Goal: Task Accomplishment & Management: Manage account settings

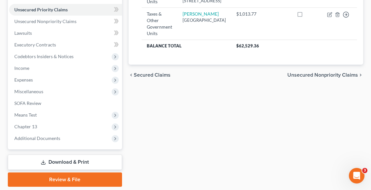
scroll to position [178, 0]
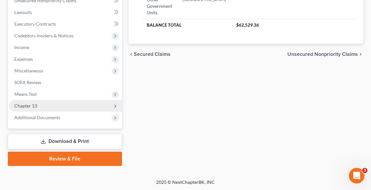
click at [25, 109] on span "Chapter 13" at bounding box center [65, 106] width 113 height 12
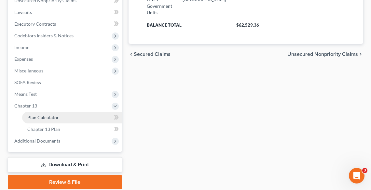
click at [36, 123] on link "Plan Calculator" at bounding box center [72, 118] width 100 height 12
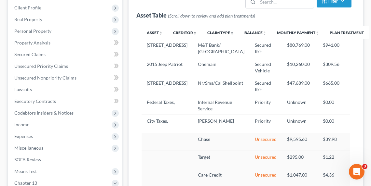
select select "59"
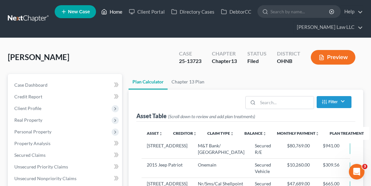
click at [109, 14] on link "Home" at bounding box center [112, 12] width 28 height 12
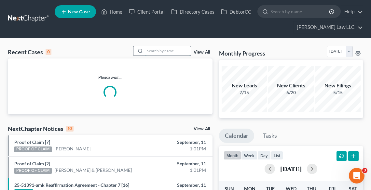
click at [152, 51] on input "search" at bounding box center [168, 50] width 46 height 9
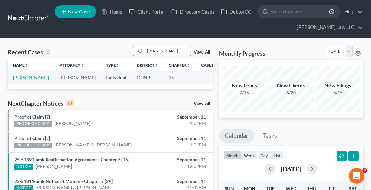
type input "marlow"
click at [14, 79] on link "[PERSON_NAME]" at bounding box center [31, 78] width 36 height 6
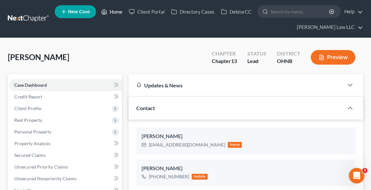
click at [115, 13] on link "Home" at bounding box center [112, 12] width 28 height 12
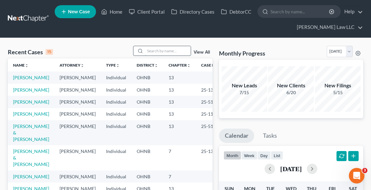
click at [180, 52] on input "search" at bounding box center [168, 50] width 46 height 9
type input "pearce"
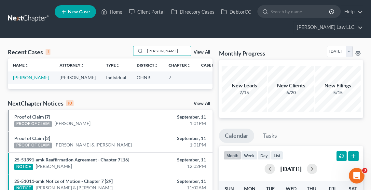
click at [28, 77] on td "[PERSON_NAME]" at bounding box center [31, 78] width 47 height 12
click at [25, 78] on link "[PERSON_NAME]" at bounding box center [31, 78] width 36 height 6
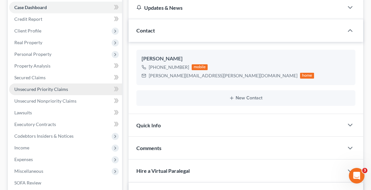
scroll to position [78, 0]
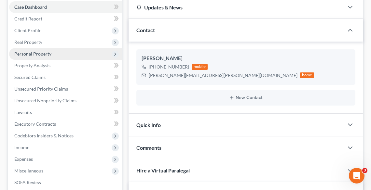
click at [32, 51] on span "Personal Property" at bounding box center [32, 54] width 37 height 6
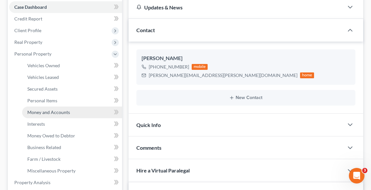
click at [43, 110] on span "Money and Accounts" at bounding box center [48, 113] width 43 height 6
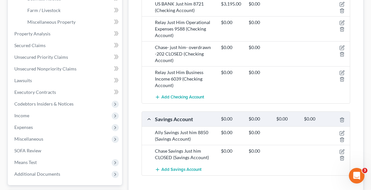
scroll to position [260, 0]
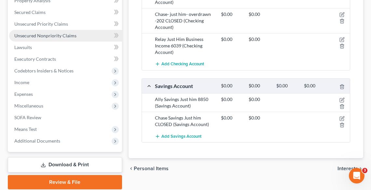
click at [25, 35] on span "Unsecured Nonpriority Claims" at bounding box center [45, 36] width 62 height 6
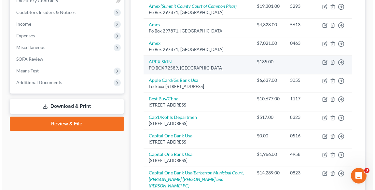
scroll to position [286, 0]
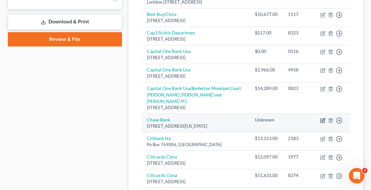
click at [321, 123] on icon "button" at bounding box center [322, 121] width 4 height 4
select select "35"
select select "0"
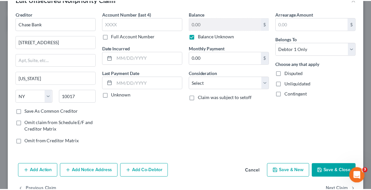
scroll to position [38, 0]
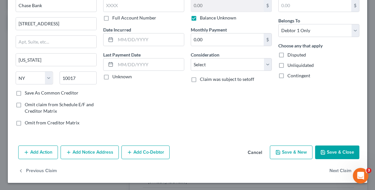
click at [322, 154] on button "Save & Close" at bounding box center [337, 153] width 44 height 14
type input "0"
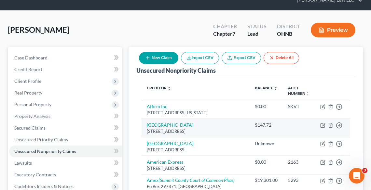
scroll to position [26, 0]
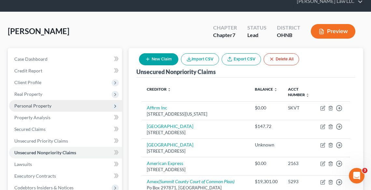
click at [35, 104] on span "Personal Property" at bounding box center [32, 106] width 37 height 6
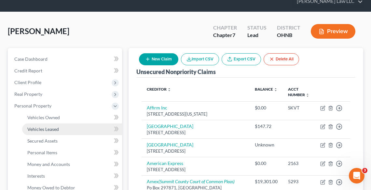
click at [51, 124] on link "Vehicles Leased" at bounding box center [72, 130] width 100 height 12
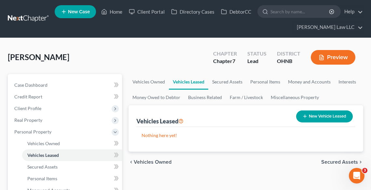
click at [342, 59] on button "Preview" at bounding box center [333, 57] width 45 height 15
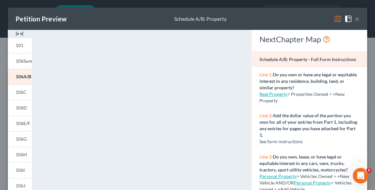
click at [355, 20] on button "×" at bounding box center [357, 19] width 5 height 8
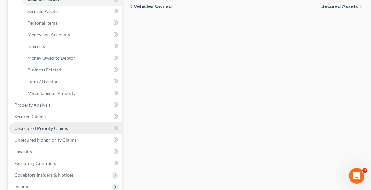
scroll to position [156, 0]
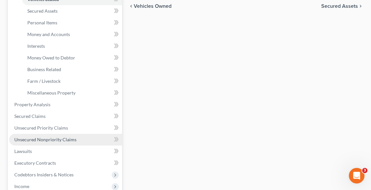
click at [58, 139] on span "Unsecured Nonpriority Claims" at bounding box center [45, 140] width 62 height 6
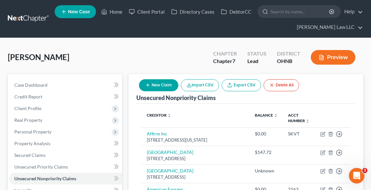
click at [329, 57] on button "Preview" at bounding box center [333, 57] width 45 height 15
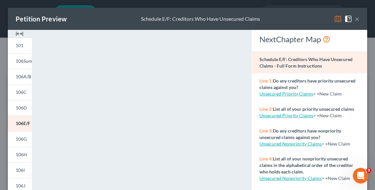
click at [189, 25] on div "Petition Preview Schedule E/F: Creditors Who Have Unsecured Claims ×" at bounding box center [187, 19] width 359 height 22
click at [355, 18] on button "×" at bounding box center [357, 19] width 5 height 8
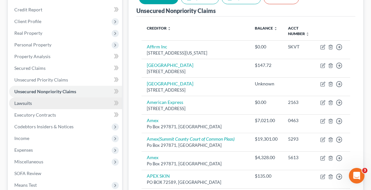
scroll to position [78, 0]
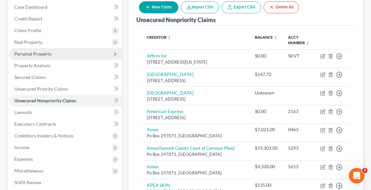
click at [31, 57] on span "Personal Property" at bounding box center [65, 54] width 113 height 12
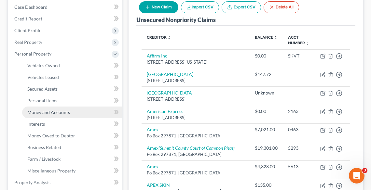
click at [55, 112] on span "Money and Accounts" at bounding box center [48, 113] width 43 height 6
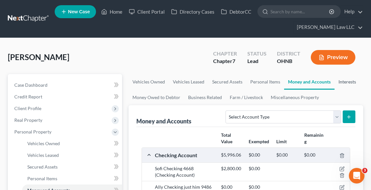
click at [347, 81] on link "Interests" at bounding box center [346, 82] width 25 height 16
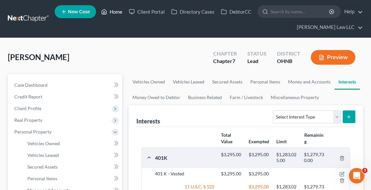
click at [115, 8] on link "Home" at bounding box center [112, 12] width 28 height 12
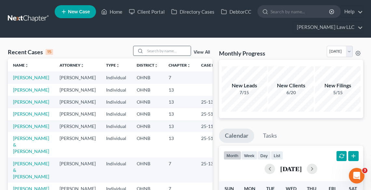
click at [168, 50] on input "search" at bounding box center [168, 50] width 46 height 9
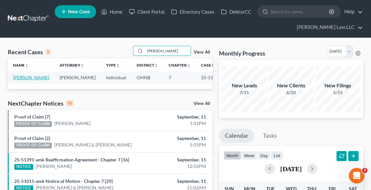
type input "baker"
click at [16, 80] on link "[PERSON_NAME]" at bounding box center [31, 78] width 36 height 6
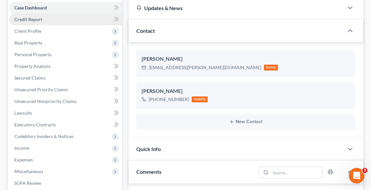
scroll to position [78, 0]
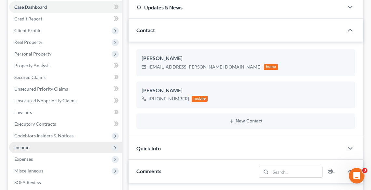
click at [27, 148] on span "Income" at bounding box center [21, 148] width 15 height 6
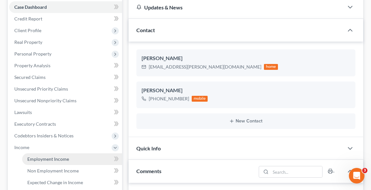
click at [39, 159] on span "Employment Income" at bounding box center [48, 160] width 42 height 6
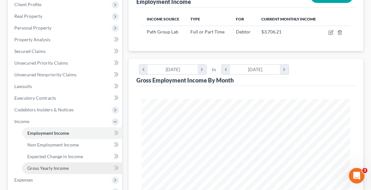
scroll to position [156, 0]
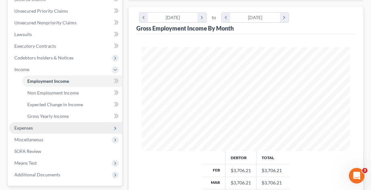
click at [33, 130] on span "Expenses" at bounding box center [65, 128] width 113 height 12
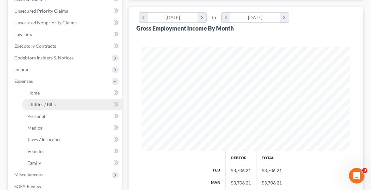
click at [40, 101] on link "Utilities / Bills" at bounding box center [72, 105] width 100 height 12
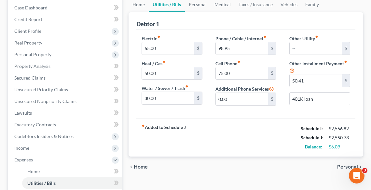
scroll to position [78, 0]
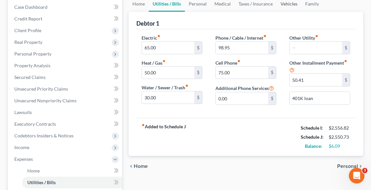
click at [292, 7] on link "Vehicles" at bounding box center [289, 4] width 25 height 16
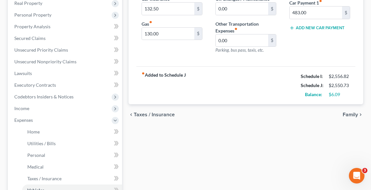
scroll to position [130, 0]
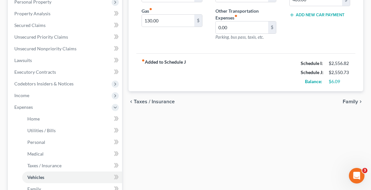
click at [252, 156] on div "Home Utilities / Bills Personal Medical Taxes / Insurance Vehicles Family Debto…" at bounding box center [245, 114] width 241 height 341
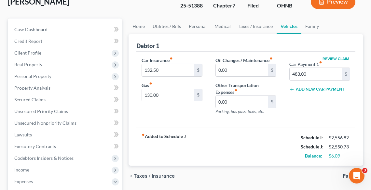
scroll to position [0, 0]
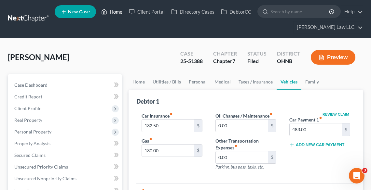
click at [109, 12] on link "Home" at bounding box center [112, 12] width 28 height 12
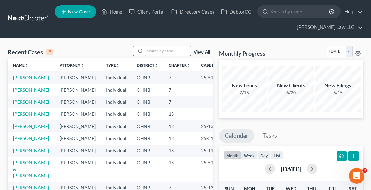
click at [151, 51] on input "search" at bounding box center [168, 50] width 46 height 9
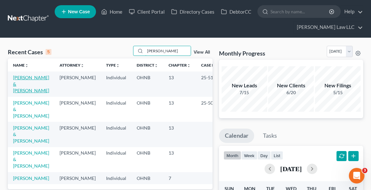
type input "neel"
click at [30, 76] on link "[PERSON_NAME] & [PERSON_NAME]" at bounding box center [31, 84] width 36 height 19
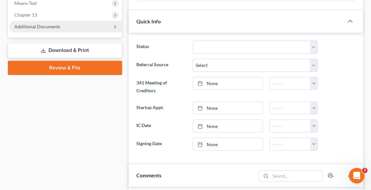
scroll to position [260, 0]
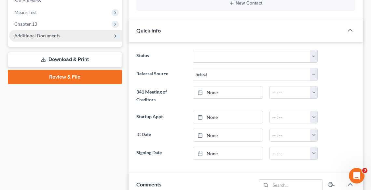
click at [27, 39] on span "Additional Documents" at bounding box center [65, 36] width 113 height 12
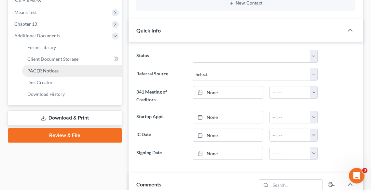
click at [43, 70] on span "PACER Notices" at bounding box center [42, 71] width 31 height 6
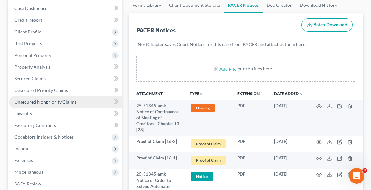
scroll to position [78, 0]
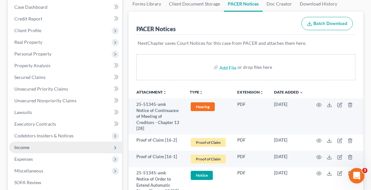
click at [35, 145] on span "Income" at bounding box center [65, 148] width 113 height 12
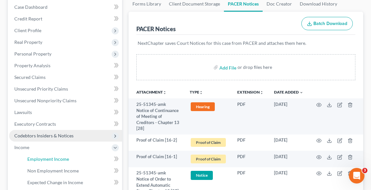
click at [44, 160] on span "Employment Income" at bounding box center [48, 160] width 42 height 6
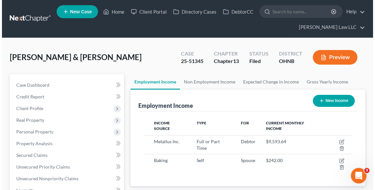
scroll to position [104, 221]
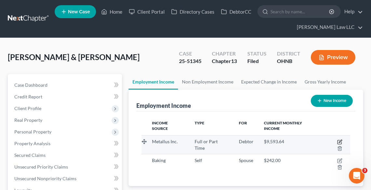
click at [339, 140] on icon "button" at bounding box center [340, 141] width 3 height 3
select select "0"
select select "36"
select select "1"
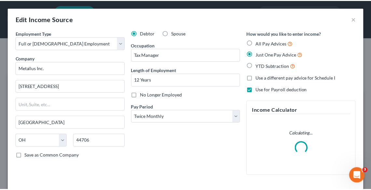
scroll to position [105, 224]
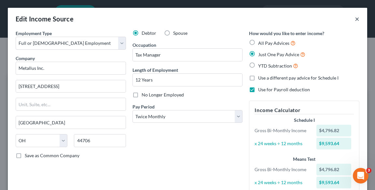
click at [355, 18] on button "×" at bounding box center [357, 19] width 5 height 8
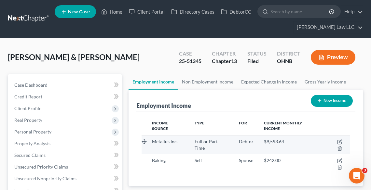
scroll to position [182, 0]
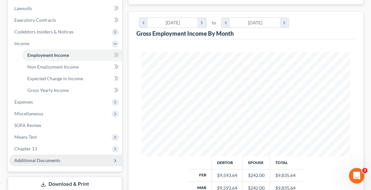
click at [50, 159] on span "Additional Documents" at bounding box center [37, 161] width 46 height 6
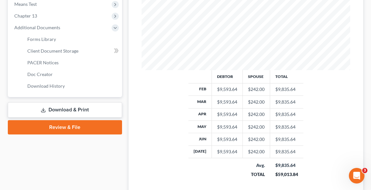
scroll to position [306, 0]
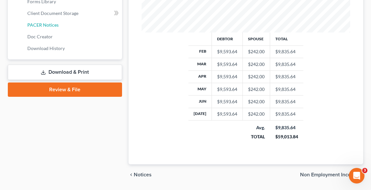
click at [45, 25] on span "PACER Notices" at bounding box center [42, 25] width 31 height 6
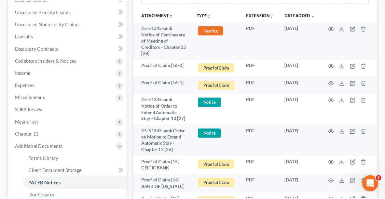
scroll to position [416, 0]
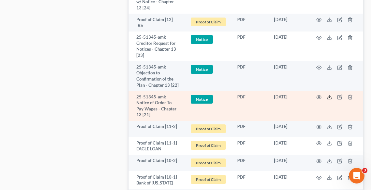
click at [329, 98] on icon at bounding box center [329, 98] width 4 height 1
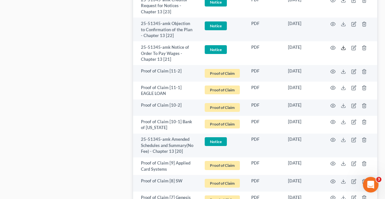
scroll to position [0, 0]
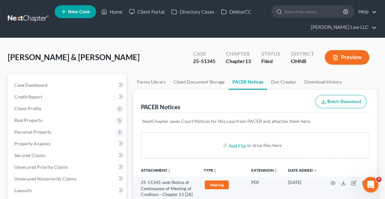
click at [71, 13] on span "New Case" at bounding box center [79, 11] width 22 height 5
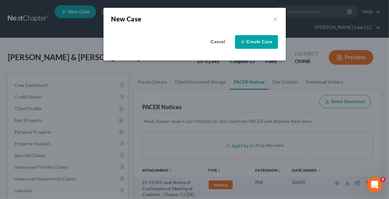
select select "61"
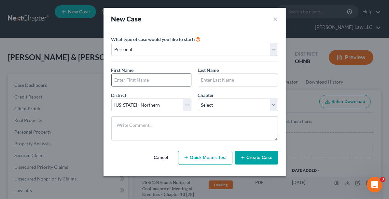
click at [138, 80] on input "text" at bounding box center [151, 80] width 79 height 12
type input "Melissa"
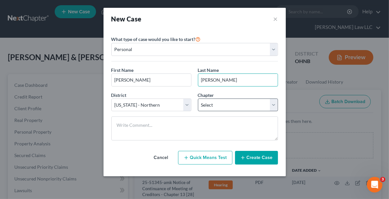
type input "Townsend"
click at [240, 101] on select "Select 7 11 12 13" at bounding box center [238, 105] width 80 height 13
select select "0"
click at [198, 99] on select "Select 7 11 12 13" at bounding box center [238, 105] width 80 height 13
click at [260, 154] on button "Create Case" at bounding box center [256, 158] width 43 height 14
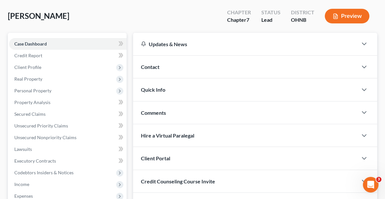
scroll to position [95, 0]
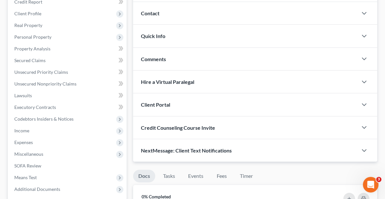
click at [235, 112] on div "Client Portal" at bounding box center [245, 104] width 225 height 22
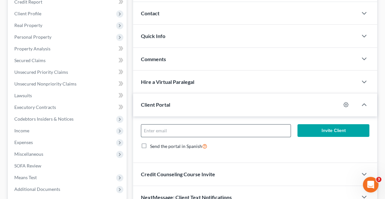
click at [188, 130] on input "email" at bounding box center [215, 131] width 149 height 12
type input "[PERSON_NAME][EMAIL_ADDRESS][DOMAIN_NAME]"
click at [327, 128] on button "Invite Client" at bounding box center [333, 130] width 72 height 13
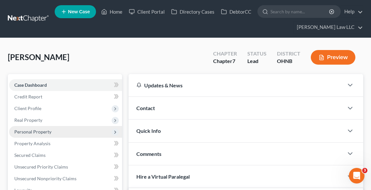
scroll to position [156, 0]
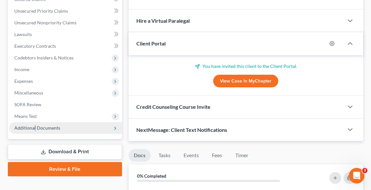
click at [34, 130] on span "Additional Documents" at bounding box center [65, 128] width 113 height 12
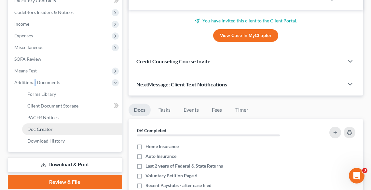
scroll to position [208, 0]
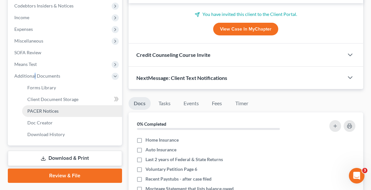
click at [38, 111] on span "PACER Notices" at bounding box center [42, 111] width 31 height 6
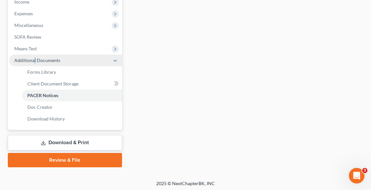
scroll to position [225, 0]
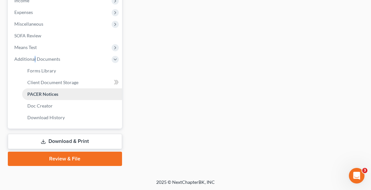
click at [55, 94] on span "PACER Notices" at bounding box center [42, 94] width 31 height 6
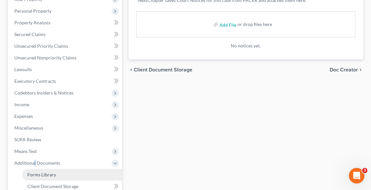
scroll to position [173, 0]
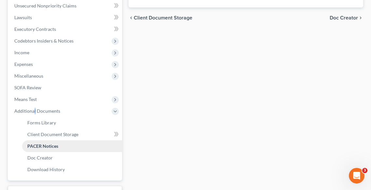
click at [58, 143] on link "PACER Notices" at bounding box center [72, 147] width 100 height 12
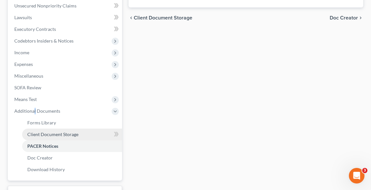
click at [56, 133] on span "Client Document Storage" at bounding box center [52, 135] width 51 height 6
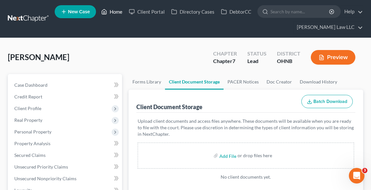
click at [110, 13] on link "Home" at bounding box center [112, 12] width 28 height 12
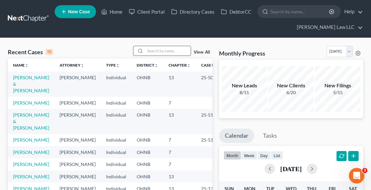
click at [156, 52] on input "search" at bounding box center [168, 50] width 46 height 9
click at [17, 76] on link "[PERSON_NAME] & [PERSON_NAME]" at bounding box center [31, 84] width 36 height 19
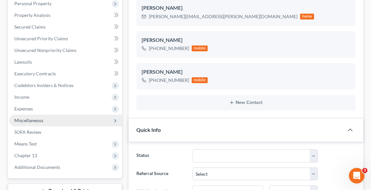
scroll to position [156, 0]
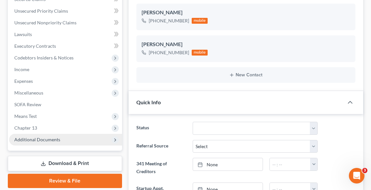
click at [47, 139] on span "Additional Documents" at bounding box center [37, 140] width 46 height 6
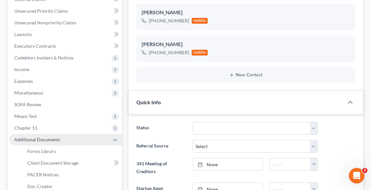
scroll to position [182, 0]
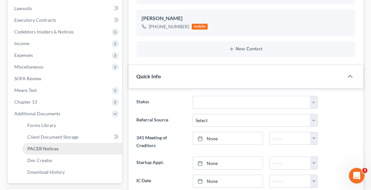
click at [50, 145] on link "PACER Notices" at bounding box center [72, 149] width 100 height 12
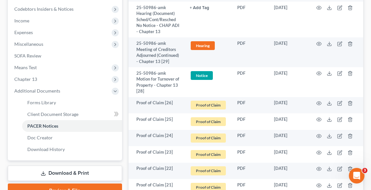
scroll to position [208, 0]
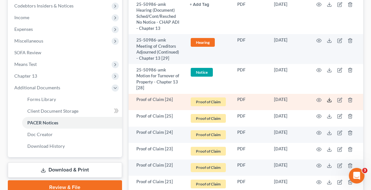
click at [329, 103] on icon at bounding box center [329, 100] width 5 height 5
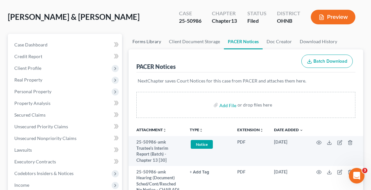
scroll to position [0, 0]
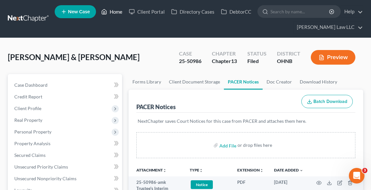
click at [113, 12] on link "Home" at bounding box center [112, 12] width 28 height 12
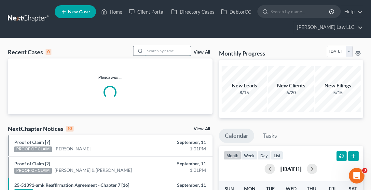
click at [157, 54] on input "search" at bounding box center [168, 50] width 46 height 9
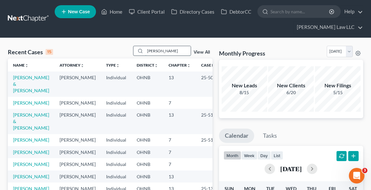
type input "ROBERTS"
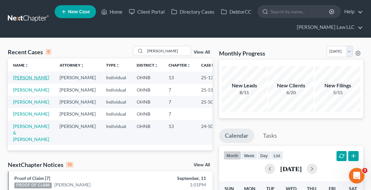
click at [27, 75] on link "[PERSON_NAME]" at bounding box center [31, 78] width 36 height 6
select select "6"
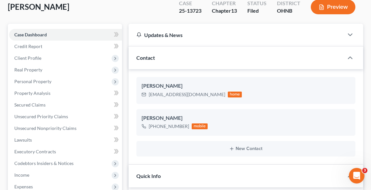
scroll to position [130, 0]
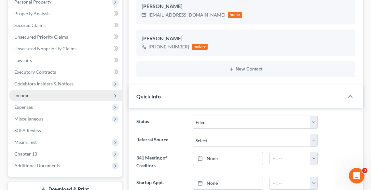
click at [19, 96] on span "Income" at bounding box center [21, 96] width 15 height 6
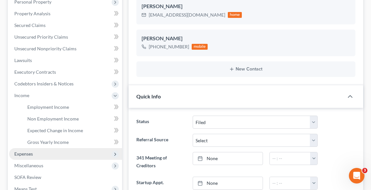
click at [20, 156] on span "Expenses" at bounding box center [23, 154] width 19 height 6
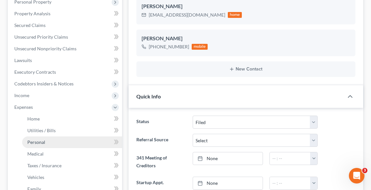
click at [39, 143] on span "Personal" at bounding box center [36, 143] width 18 height 6
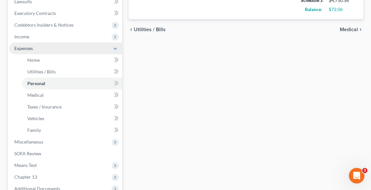
scroll to position [234, 0]
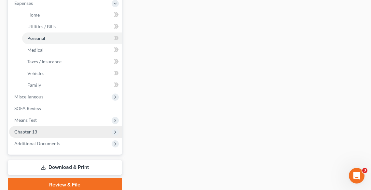
click at [17, 129] on span "Chapter 13" at bounding box center [25, 132] width 23 height 6
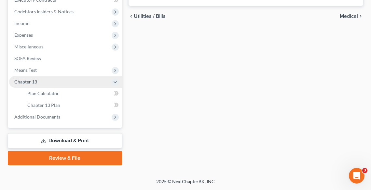
scroll to position [202, 0]
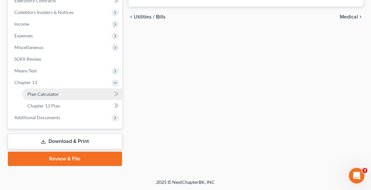
click at [31, 94] on span "Plan Calculator" at bounding box center [43, 94] width 32 height 6
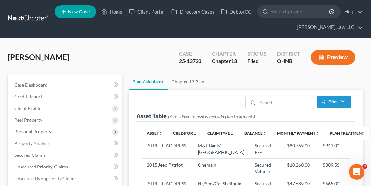
scroll to position [104, 0]
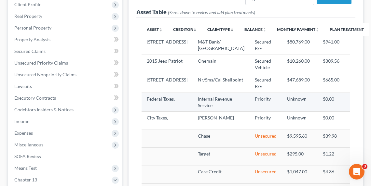
select select "59"
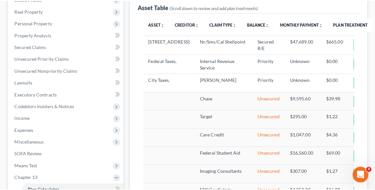
scroll to position [0, 0]
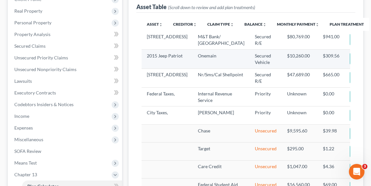
click at [355, 61] on img "button" at bounding box center [358, 59] width 6 height 6
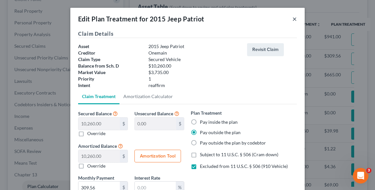
drag, startPoint x: 293, startPoint y: 22, endPoint x: 240, endPoint y: 37, distance: 54.1
click at [293, 22] on button "×" at bounding box center [294, 19] width 5 height 8
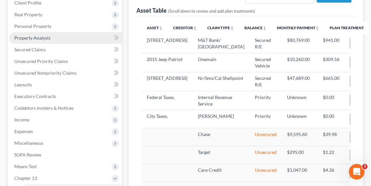
scroll to position [57, 0]
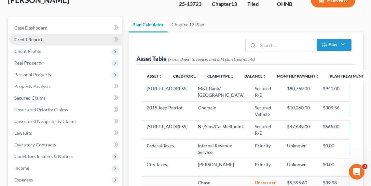
click at [33, 37] on span "Credit Report" at bounding box center [28, 40] width 28 height 6
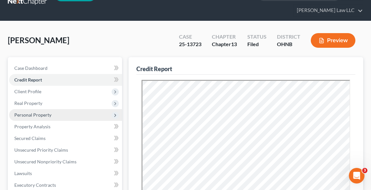
scroll to position [26, 0]
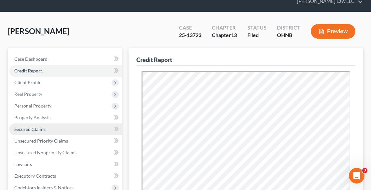
click at [34, 127] on span "Secured Claims" at bounding box center [29, 130] width 31 height 6
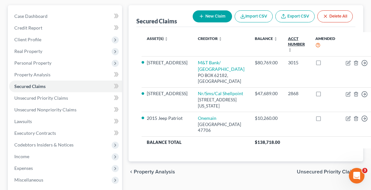
scroll to position [78, 0]
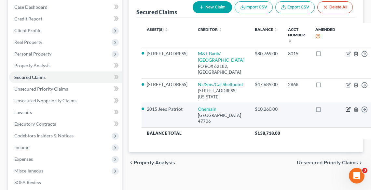
click at [346, 112] on icon "button" at bounding box center [348, 109] width 5 height 5
select select "15"
select select "2"
select select "0"
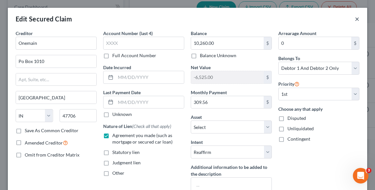
click at [355, 22] on button "×" at bounding box center [357, 19] width 5 height 8
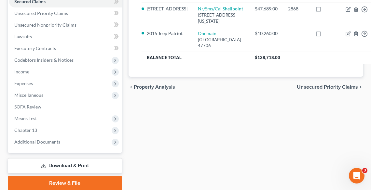
scroll to position [156, 0]
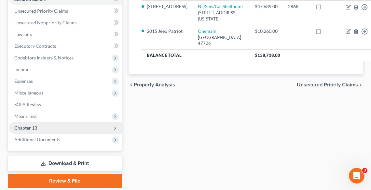
click at [28, 125] on span "Chapter 13" at bounding box center [25, 128] width 23 height 6
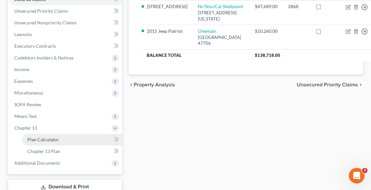
click at [43, 137] on span "Plan Calculator" at bounding box center [43, 140] width 32 height 6
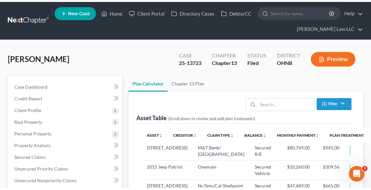
scroll to position [52, 0]
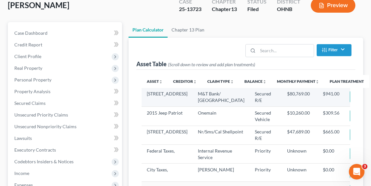
select select "59"
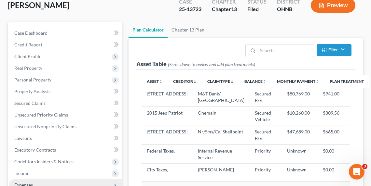
click at [40, 183] on span "Expenses" at bounding box center [65, 186] width 113 height 12
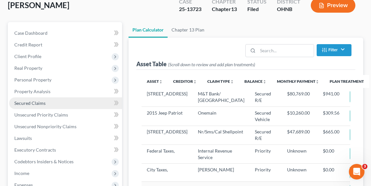
click at [30, 99] on link "Secured Claims" at bounding box center [65, 104] width 113 height 12
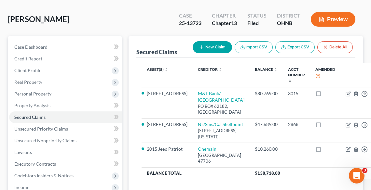
scroll to position [130, 0]
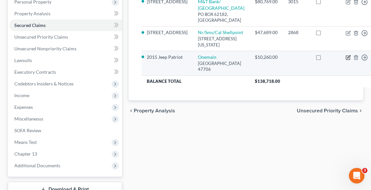
click at [346, 60] on icon "button" at bounding box center [348, 57] width 5 height 5
select select "15"
select select "13"
select select "2"
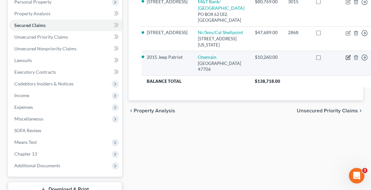
select select "0"
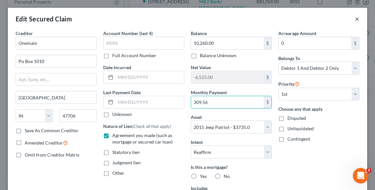
click at [355, 19] on button "×" at bounding box center [357, 19] width 5 height 8
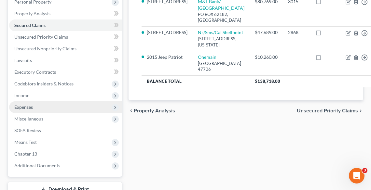
click at [23, 106] on span "Expenses" at bounding box center [23, 107] width 19 height 6
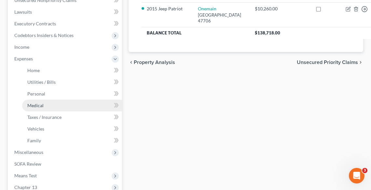
scroll to position [182, 0]
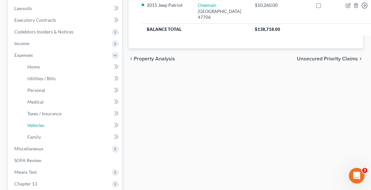
click at [38, 126] on span "Vehicles" at bounding box center [35, 126] width 17 height 6
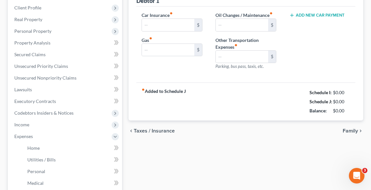
type input "106.00"
type input "100.00"
type input "20.00"
type input "0.00"
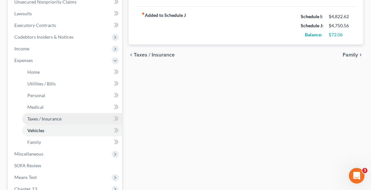
scroll to position [260, 0]
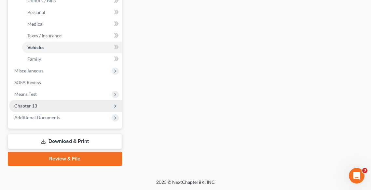
click at [29, 105] on span "Chapter 13" at bounding box center [25, 106] width 23 height 6
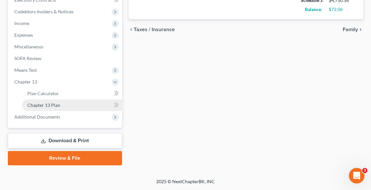
scroll to position [202, 0]
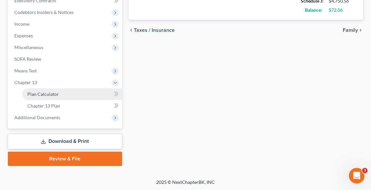
drag, startPoint x: 56, startPoint y: 93, endPoint x: 61, endPoint y: 94, distance: 4.3
click at [56, 93] on span "Plan Calculator" at bounding box center [43, 94] width 32 height 6
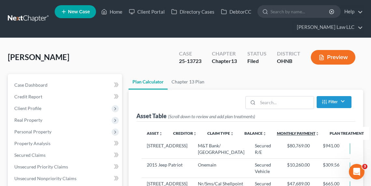
scroll to position [52, 0]
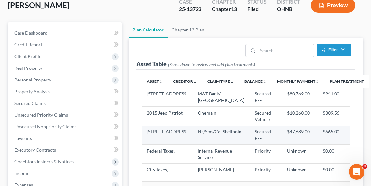
select select "59"
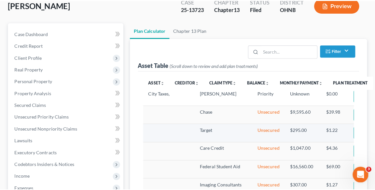
scroll to position [0, 0]
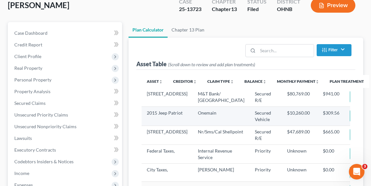
click at [350, 121] on button "Edit Plan Treatment" at bounding box center [376, 116] width 53 height 12
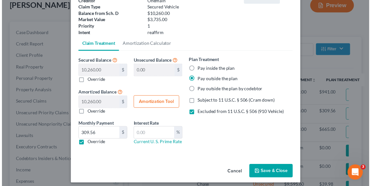
scroll to position [56, 0]
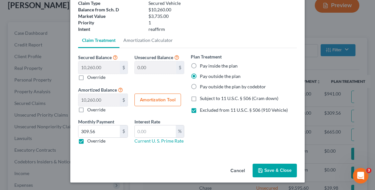
click at [95, 143] on label "Override" at bounding box center [96, 141] width 18 height 7
click at [94, 142] on input "Override" at bounding box center [92, 140] width 4 height 4
click at [94, 141] on label "Override" at bounding box center [96, 141] width 18 height 7
click at [94, 141] on input "Override" at bounding box center [92, 140] width 4 height 4
checkbox input "true"
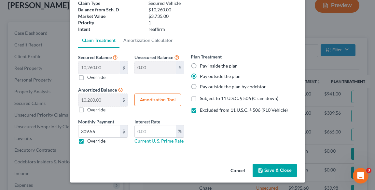
click at [276, 166] on button "Save & Close" at bounding box center [274, 171] width 44 height 14
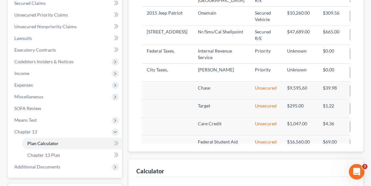
select select "59"
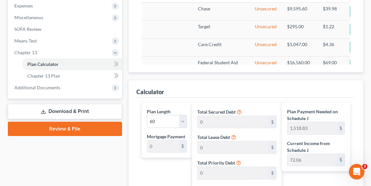
scroll to position [148, 0]
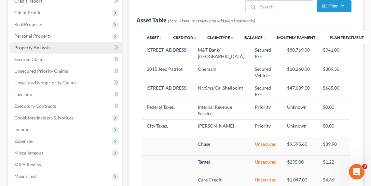
click at [33, 47] on span "Property Analysis" at bounding box center [32, 48] width 36 height 6
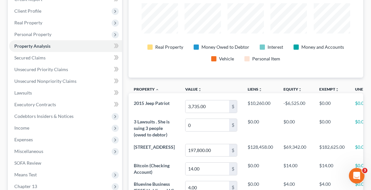
scroll to position [182, 0]
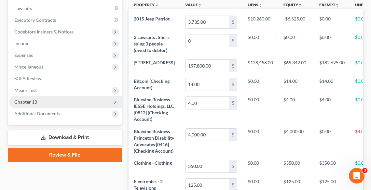
click at [33, 101] on span "Chapter 13" at bounding box center [25, 102] width 23 height 6
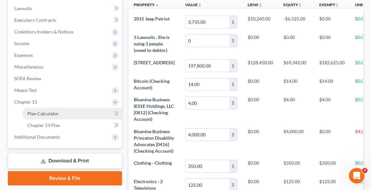
click at [67, 116] on link "Plan Calculator" at bounding box center [72, 114] width 100 height 12
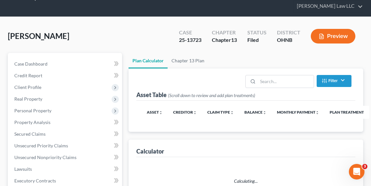
scroll to position [3, 0]
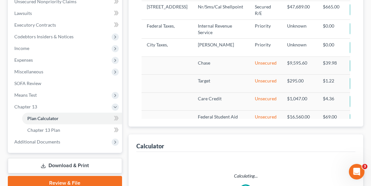
select select "59"
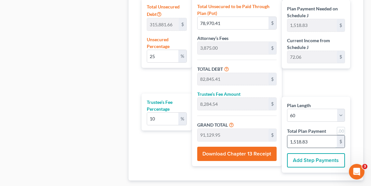
click at [323, 138] on input "1,518.83" at bounding box center [311, 142] width 49 height 12
type input "0"
type input "163.63"
type input "16.36"
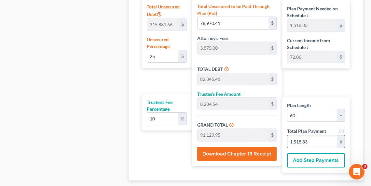
type input "180.00"
type input "3"
type input "2,127.27"
type input "212.72"
type input "2,340.00"
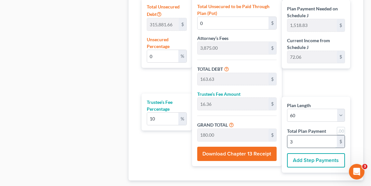
type input "39"
type input "5.59"
type input "17,670.45"
type input "21,545.45"
type input "2,154.54"
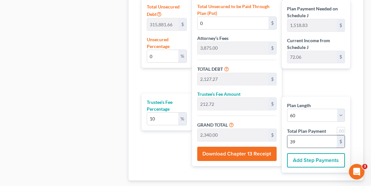
type input "23,700.00"
type input "395"
type input "67.03"
type input "211,743.18"
type input "215,618.18"
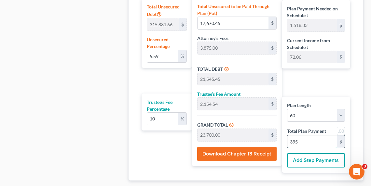
type input "21,561.81"
type input "237,180.00"
type input "3,953"
type input "681.42"
type input "2,152,470.45"
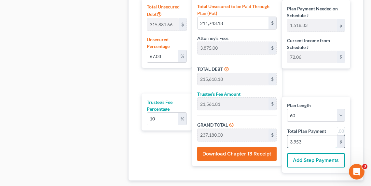
type input "2,156,345.45"
type input "215,634.54"
type input "2,371,980.00"
type input "39,533."
type input "2,152,486.81"
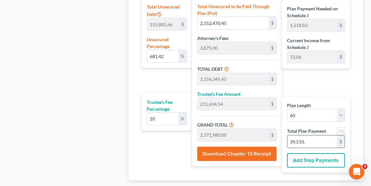
type input "2,156,361.81"
type input "215,636.18"
type input "2,371,998.00"
type input "39,533.30"
click at [337, 78] on div "Plan Payment Needed on Schedule J 1,518.83 $ Current Income from Schedule J 72.…" at bounding box center [318, 35] width 72 height 278
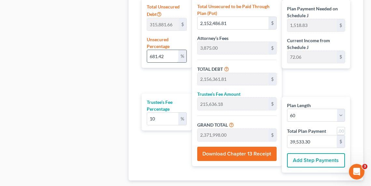
click at [171, 56] on input "681.42" at bounding box center [162, 56] width 31 height 12
drag, startPoint x: 171, startPoint y: 56, endPoint x: 162, endPoint y: 55, distance: 9.5
click at [162, 55] on input "681.42" at bounding box center [162, 56] width 31 height 12
type input "1"
type input "3,158.81"
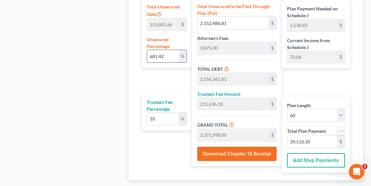
type input "7,033.81"
type input "703.38"
type input "7,737.19"
type input "128.95"
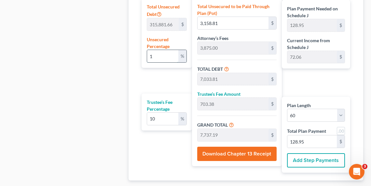
type input "10"
type input "31,588.16"
type input "35,463.16"
type input "3,546.31"
type input "39,009.48"
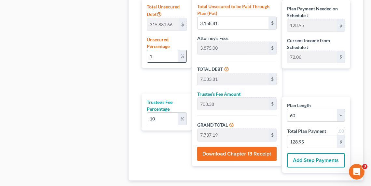
type input "650.15"
type input "100"
type input "315,881.66"
type input "319,756.66"
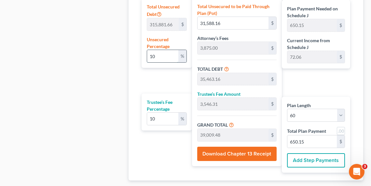
type input "31,975.66"
type input "351,732.32"
type input "5,862.20"
type input "1000"
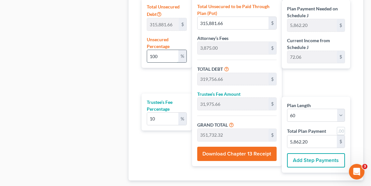
type input "3,158,816.60"
type input "3,162,691.60"
type input "316,269.16"
type input "3,478,960.76"
type input "57,982.67"
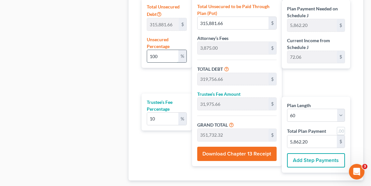
type input "57,982.67"
type input "100"
type input "315,881.66"
type input "319,756.66"
type input "31,975.66"
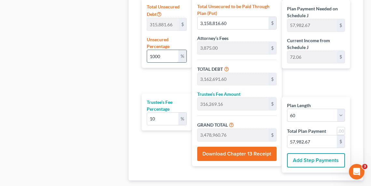
type input "351,732.32"
type input "5,862.20"
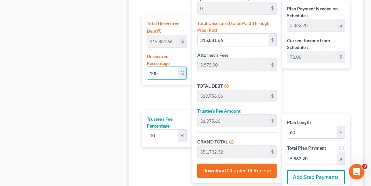
scroll to position [413, 0]
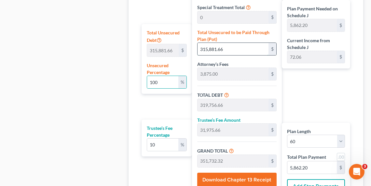
click at [234, 49] on input "315,881.66" at bounding box center [233, 49] width 71 height 12
type input "0.0009497227537679775"
type input "3"
type input "3,878.00"
type input "387.80"
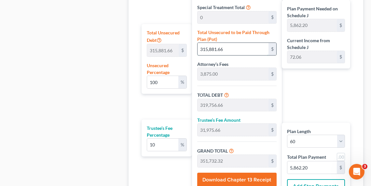
type input "4,265.80"
type input "71.09"
type input "0.012346395798983707"
type input "39"
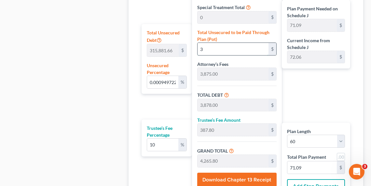
type input "3,914.00"
type input "391.40"
type input "4,305.40"
type input "71.75"
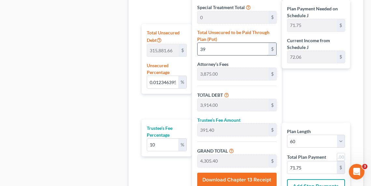
type input "0.12504682924611704"
type input "395"
type input "4,270.00"
type input "427.00"
type input "4,697.00"
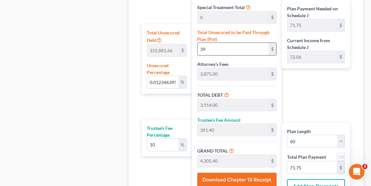
type input "78.28"
type input "1.2514180152149383"
type input "3953"
type input "7,828.00"
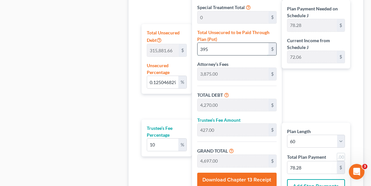
type input "782.80"
type input "8,610.80"
type input "143.51"
type input "3,953"
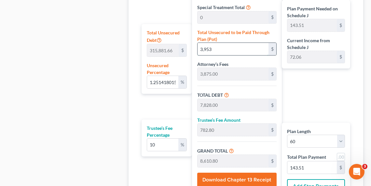
type input "12.515129874903149"
type input "3,9533"
type input "43,408.00"
type input "4,340.80"
type input "47,748.80"
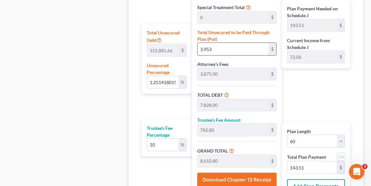
type input "795.81"
type input "39,533."
type input "12.515224847178526"
type input "39,533.3"
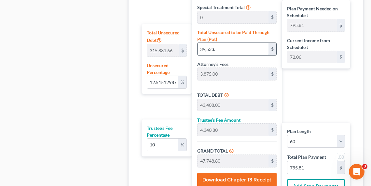
type input "43,408.30"
type input "4,340.83"
type input "47,749.13"
type input "39,533.30"
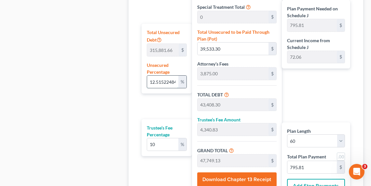
click at [159, 84] on input "12.515224847178526" at bounding box center [162, 82] width 31 height 12
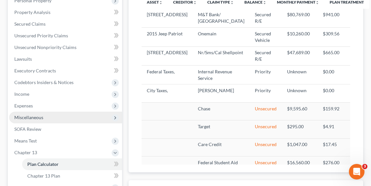
scroll to position [179, 0]
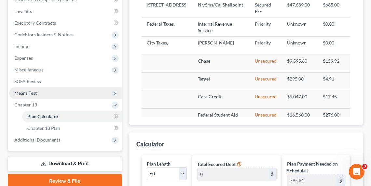
click at [30, 92] on span "Means Test" at bounding box center [25, 93] width 22 height 6
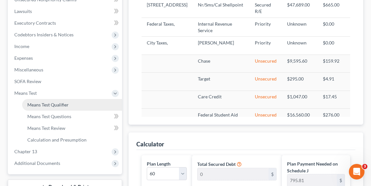
click at [48, 108] on link "Means Test Qualifier" at bounding box center [72, 105] width 100 height 12
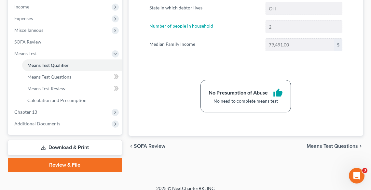
scroll to position [225, 0]
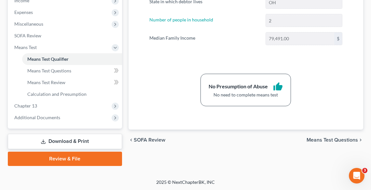
click at [63, 142] on link "Download & Print" at bounding box center [65, 141] width 114 height 15
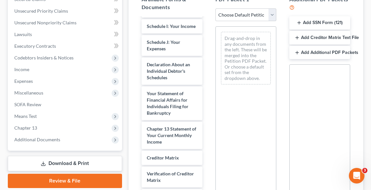
scroll to position [278, 0]
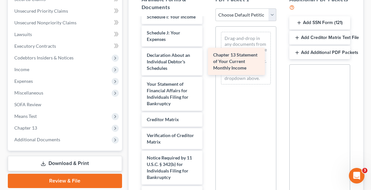
drag, startPoint x: 185, startPoint y: 146, endPoint x: 260, endPoint y: 48, distance: 123.7
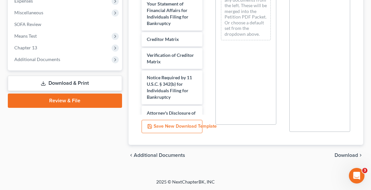
click at [347, 156] on span "Download" at bounding box center [345, 155] width 23 height 5
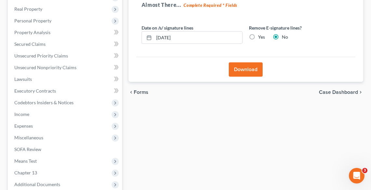
scroll to position [100, 0]
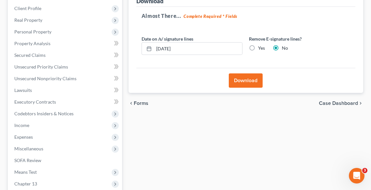
click at [247, 81] on button "Download" at bounding box center [246, 81] width 34 height 14
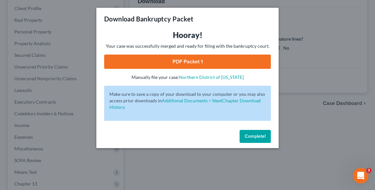
click at [198, 61] on link "PDF Packet 1" at bounding box center [187, 62] width 167 height 14
click at [252, 141] on button "Complete!" at bounding box center [254, 136] width 31 height 13
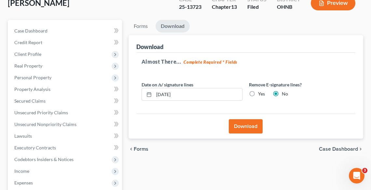
scroll to position [0, 0]
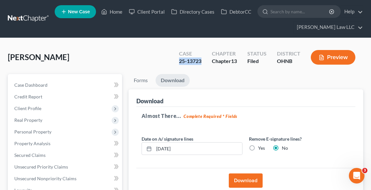
drag, startPoint x: 204, startPoint y: 59, endPoint x: 177, endPoint y: 62, distance: 27.1
click at [177, 62] on div "Case 25-13723" at bounding box center [190, 57] width 33 height 19
copy div "25-13723"
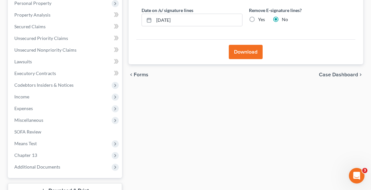
scroll to position [130, 0]
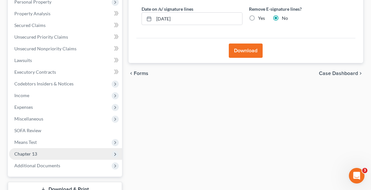
click at [45, 151] on span "Chapter 13" at bounding box center [65, 154] width 113 height 12
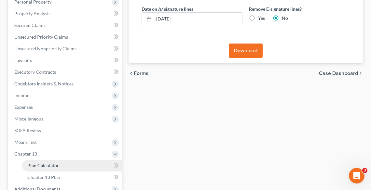
click at [46, 163] on span "Plan Calculator" at bounding box center [43, 166] width 32 height 6
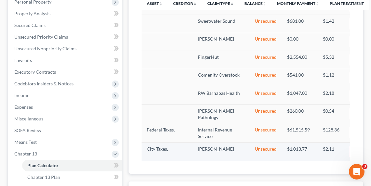
scroll to position [354, 0]
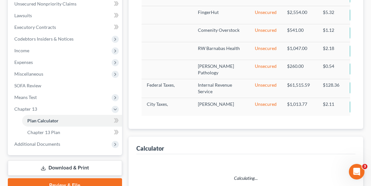
select select "59"
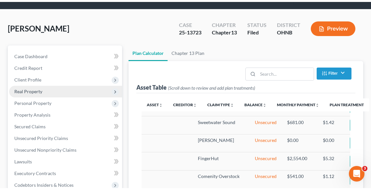
scroll to position [0, 0]
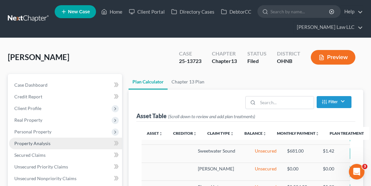
click at [46, 146] on link "Property Analysis" at bounding box center [65, 144] width 113 height 12
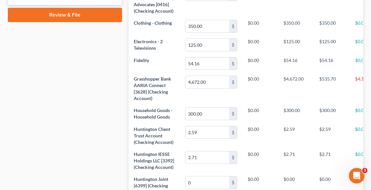
scroll to position [261, 0]
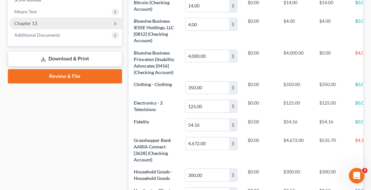
click at [36, 25] on span "Chapter 13" at bounding box center [25, 23] width 23 height 6
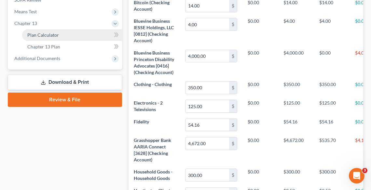
click at [50, 38] on link "Plan Calculator" at bounding box center [72, 35] width 100 height 12
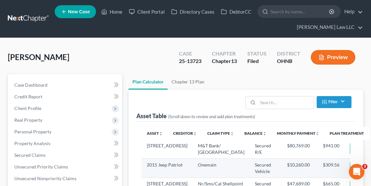
select select "59"
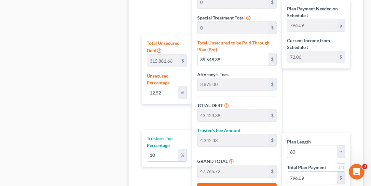
scroll to position [443, 0]
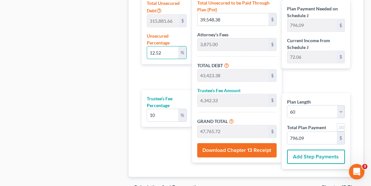
drag, startPoint x: 157, startPoint y: 52, endPoint x: 137, endPoint y: 59, distance: 21.8
click at [137, 55] on div "Plan Length 1 2 3 4 5 6 7 8 9 10 11 12 13 14 15 16 17 18 19 20 21 22 23 24 25 2…" at bounding box center [245, 32] width 219 height 291
type input "5"
type input "15,794.08"
type input "19,669.08"
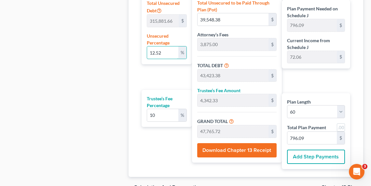
type input "1,966.90"
type input "21,635.99"
type input "360.59"
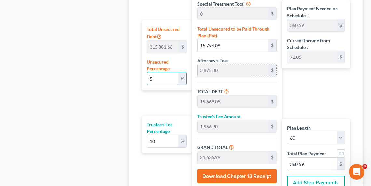
type input "3,875.00"
type input "387.50"
type input "4,262.50"
type input "71.04"
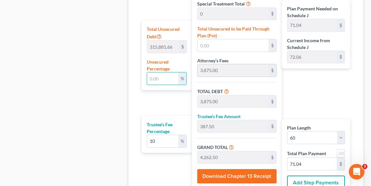
type input "3"
type input "9,476.44"
type input "13,351.44"
type input "1,335.14"
type input "14,686.59"
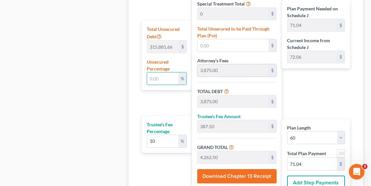
type input "244.77"
type input "3"
click at [164, 74] on input "3" at bounding box center [162, 79] width 31 height 12
type input "3,875.00"
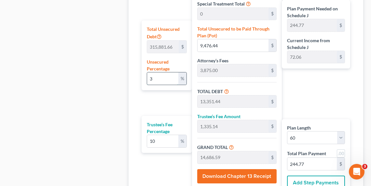
type input "387.50"
type input "4,262.50"
type input "71.04"
type input "1"
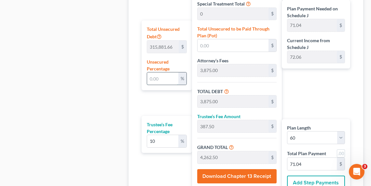
type input "3,158.81"
type input "7,033.81"
type input "703.38"
type input "7,737.19"
type input "128.95"
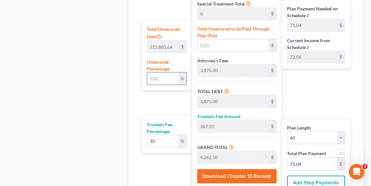
type input "128.95"
type input "1"
click at [154, 78] on input "1" at bounding box center [162, 79] width 31 height 12
type input "3,875.00"
type input "387.50"
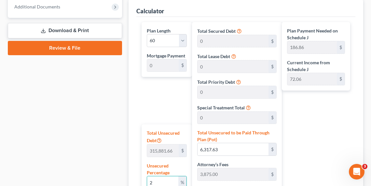
scroll to position [183, 0]
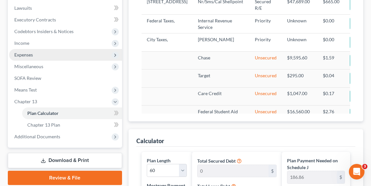
click at [19, 53] on span "Expenses" at bounding box center [23, 55] width 19 height 6
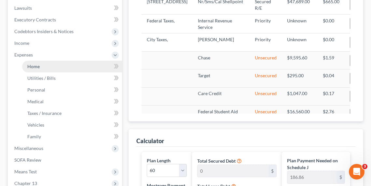
click at [35, 67] on span "Home" at bounding box center [33, 67] width 12 height 6
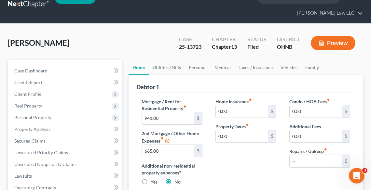
scroll to position [26, 0]
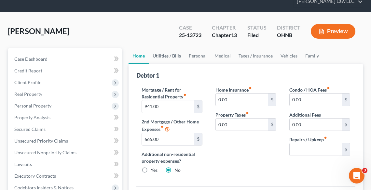
click at [167, 54] on link "Utilities / Bills" at bounding box center [167, 56] width 36 height 16
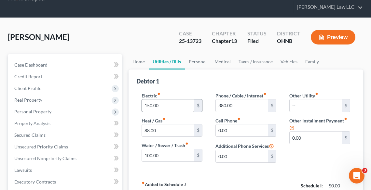
scroll to position [52, 0]
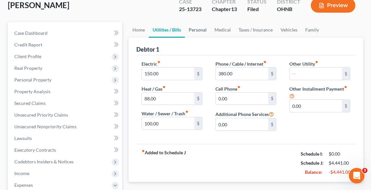
click at [202, 28] on link "Personal" at bounding box center [198, 30] width 26 height 16
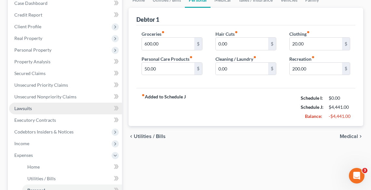
scroll to position [130, 0]
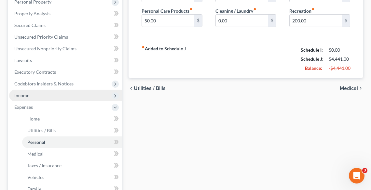
click at [20, 98] on span "Income" at bounding box center [65, 96] width 113 height 12
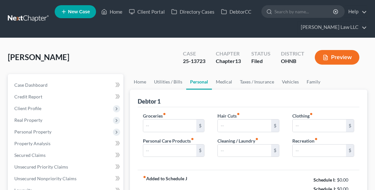
type input "600.00"
type input "50.00"
type input "0.00"
type input "20.00"
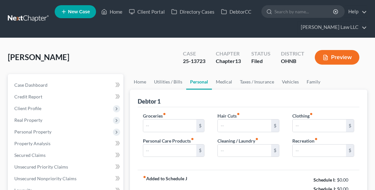
type input "200.00"
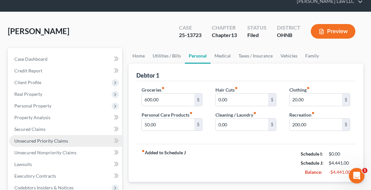
scroll to position [104, 0]
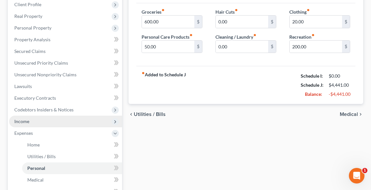
click at [22, 122] on span "Income" at bounding box center [21, 122] width 15 height 6
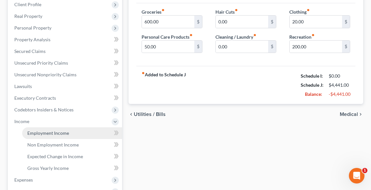
click at [37, 133] on span "Employment Income" at bounding box center [48, 133] width 42 height 6
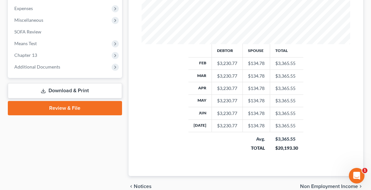
scroll to position [306, 0]
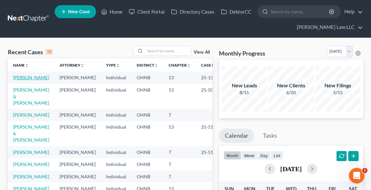
click at [21, 76] on link "[PERSON_NAME]" at bounding box center [31, 78] width 36 height 6
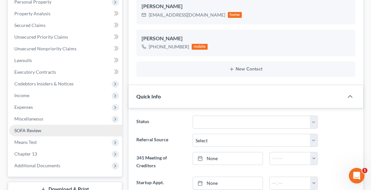
scroll to position [75, 0]
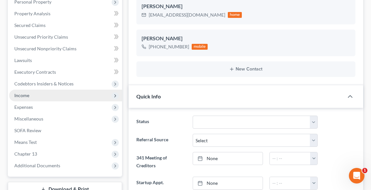
click at [12, 91] on span "Income" at bounding box center [65, 96] width 113 height 12
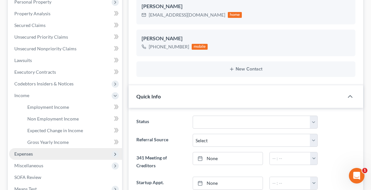
click at [25, 155] on span "Expenses" at bounding box center [23, 154] width 19 height 6
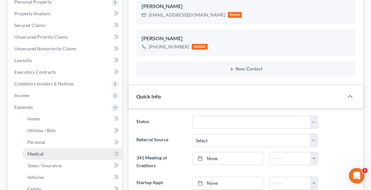
click at [36, 150] on link "Medical" at bounding box center [72, 154] width 100 height 12
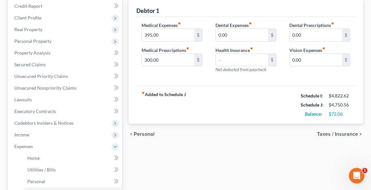
scroll to position [78, 0]
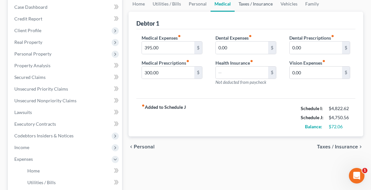
click at [245, 4] on link "Taxes / Insurance" at bounding box center [256, 4] width 42 height 16
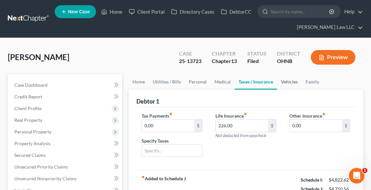
click at [295, 82] on link "Vehicles" at bounding box center [289, 82] width 25 height 16
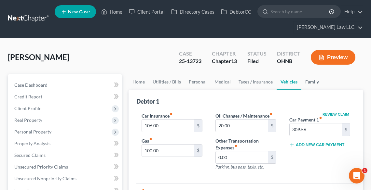
click at [307, 81] on link "Family" at bounding box center [311, 82] width 21 height 16
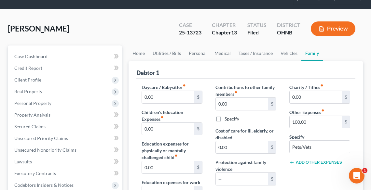
scroll to position [78, 0]
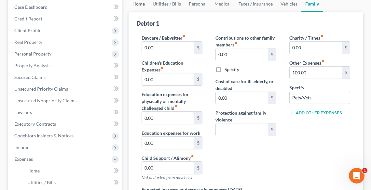
click at [134, 5] on link "Home" at bounding box center [139, 4] width 20 height 16
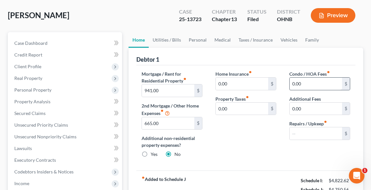
scroll to position [78, 0]
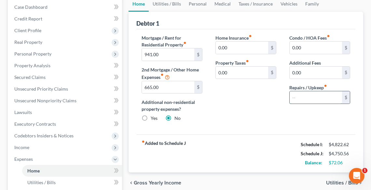
click at [308, 92] on input "text" at bounding box center [316, 97] width 52 height 12
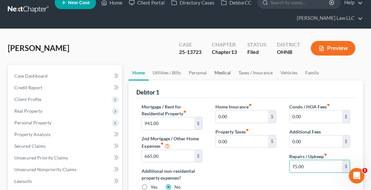
scroll to position [0, 0]
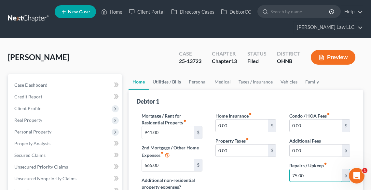
type input "75.00"
click at [169, 80] on link "Utilities / Bills" at bounding box center [167, 82] width 36 height 16
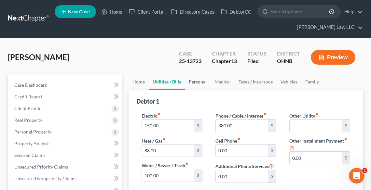
click at [193, 83] on link "Personal" at bounding box center [198, 82] width 26 height 16
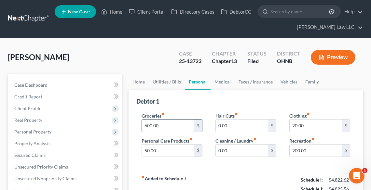
click at [187, 127] on input "600.00" at bounding box center [168, 126] width 52 height 12
type input "750.00"
type input "20.00"
click at [218, 81] on link "Medical" at bounding box center [223, 82] width 24 height 16
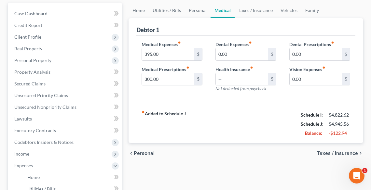
scroll to position [78, 0]
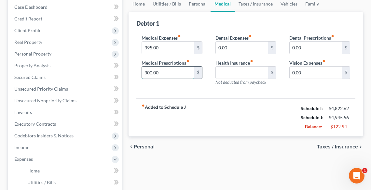
click at [170, 71] on input "300.00" at bounding box center [168, 73] width 52 height 12
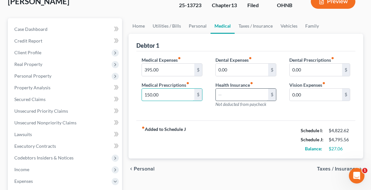
scroll to position [26, 0]
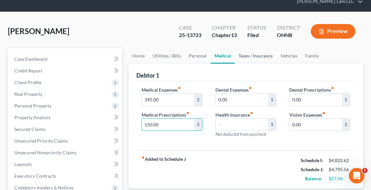
type input "150.00"
click at [248, 57] on link "Taxes / Insurance" at bounding box center [256, 56] width 42 height 16
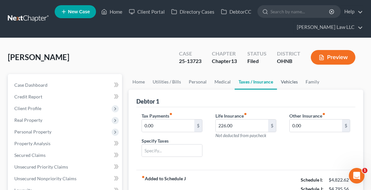
click at [283, 78] on link "Vehicles" at bounding box center [289, 82] width 25 height 16
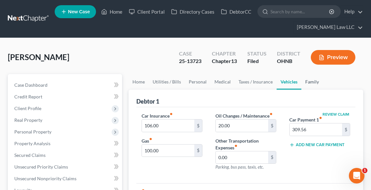
click at [309, 81] on link "Family" at bounding box center [311, 82] width 21 height 16
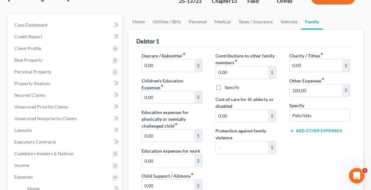
scroll to position [78, 0]
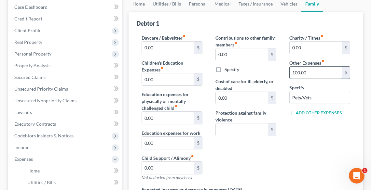
click at [309, 74] on input "100.00" at bounding box center [316, 73] width 52 height 12
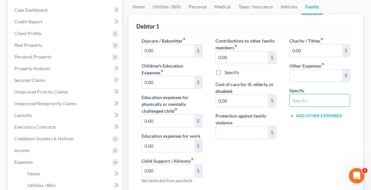
scroll to position [26, 0]
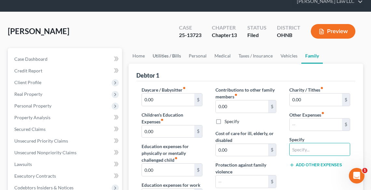
click at [166, 56] on link "Utilities / Bills" at bounding box center [167, 56] width 36 height 16
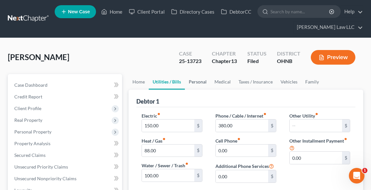
click at [198, 80] on link "Personal" at bounding box center [198, 82] width 26 height 16
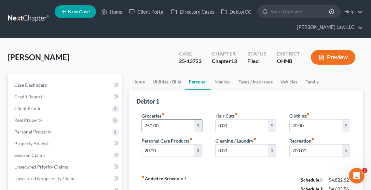
click at [176, 128] on input "750.00" at bounding box center [168, 126] width 52 height 12
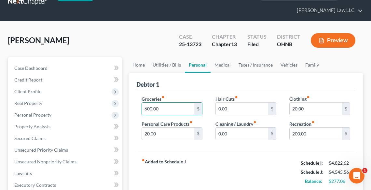
scroll to position [52, 0]
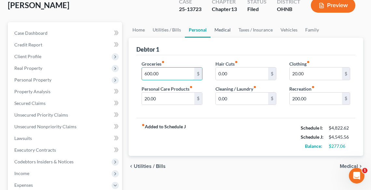
type input "600.00"
click at [221, 30] on link "Medical" at bounding box center [223, 30] width 24 height 16
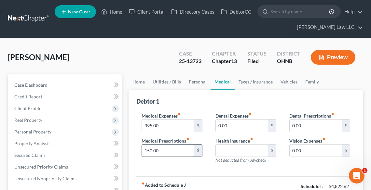
click at [165, 150] on input "150.00" at bounding box center [168, 151] width 52 height 12
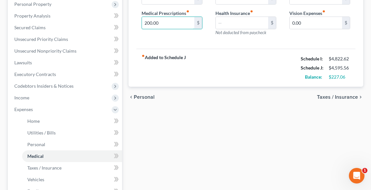
scroll to position [130, 0]
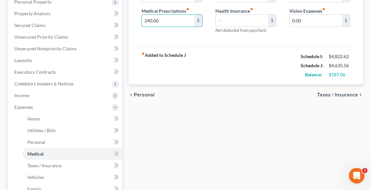
type input "240.00"
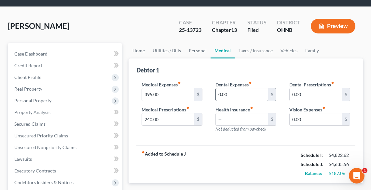
scroll to position [26, 0]
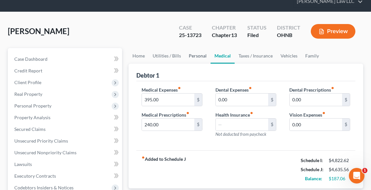
click at [196, 54] on link "Personal" at bounding box center [198, 56] width 26 height 16
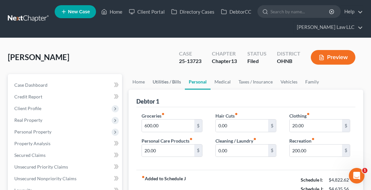
click at [165, 82] on link "Utilities / Bills" at bounding box center [167, 82] width 36 height 16
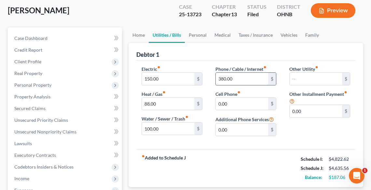
scroll to position [52, 0]
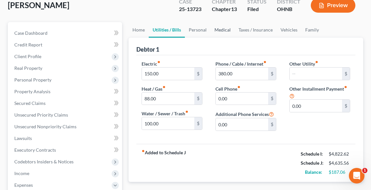
click at [224, 30] on link "Medical" at bounding box center [223, 30] width 24 height 16
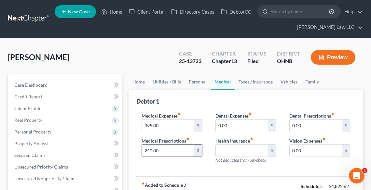
click at [170, 150] on input "240.00" at bounding box center [168, 151] width 52 height 12
click at [171, 151] on input "240.00" at bounding box center [168, 151] width 52 height 12
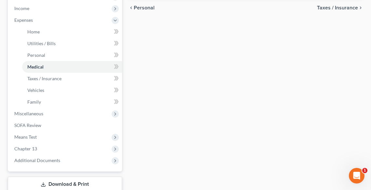
scroll to position [260, 0]
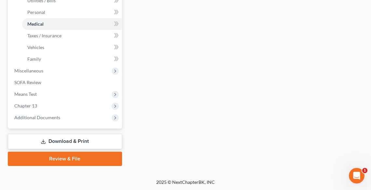
type input "240.20"
click at [72, 141] on link "Download & Print" at bounding box center [65, 141] width 114 height 15
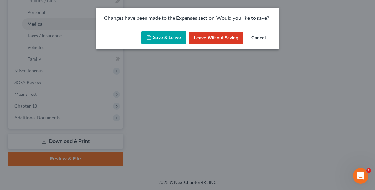
click at [168, 36] on button "Save & Leave" at bounding box center [163, 38] width 45 height 14
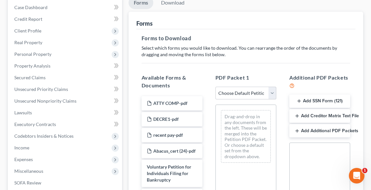
scroll to position [78, 0]
click at [226, 92] on select "Choose Default Petition PDF Packet Complete Bankruptcy Petition (all forms and …" at bounding box center [245, 93] width 61 height 13
select select "2"
click at [215, 87] on select "Choose Default Petition PDF Packet Complete Bankruptcy Petition (all forms and …" at bounding box center [245, 93] width 61 height 13
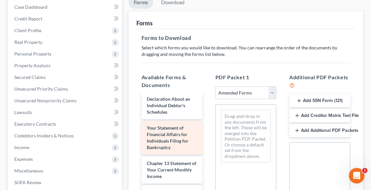
scroll to position [260, 0]
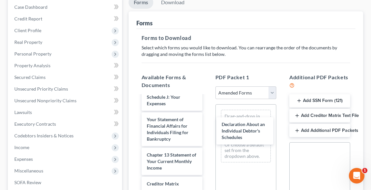
drag, startPoint x: 170, startPoint y: 105, endPoint x: 246, endPoint y: 134, distance: 81.5
click at [208, 131] on div "Declaration About an Individual Debtor's Schedules Voluntary Petition for Indiv…" at bounding box center [171, 70] width 71 height 403
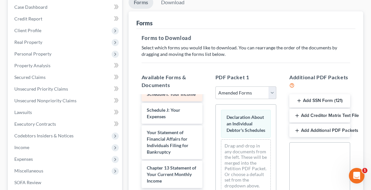
scroll to position [205, 0]
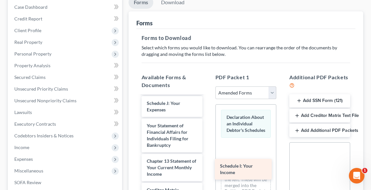
drag, startPoint x: 165, startPoint y: 112, endPoint x: 241, endPoint y: 170, distance: 96.1
click at [208, 169] on div "Schedule I: Your Income Voluntary Petition for Individuals Filing for Bankruptc…" at bounding box center [171, 84] width 71 height 387
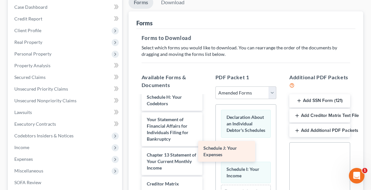
scroll to position [195, 0]
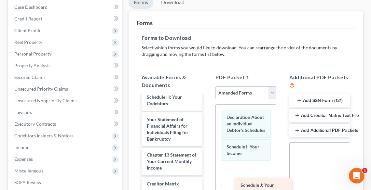
drag, startPoint x: 168, startPoint y: 109, endPoint x: 256, endPoint y: 184, distance: 115.6
click at [208, 184] on div "Schedule J: Your Expenses Voluntary Petition for Individuals Filing for Bankrup…" at bounding box center [171, 89] width 71 height 365
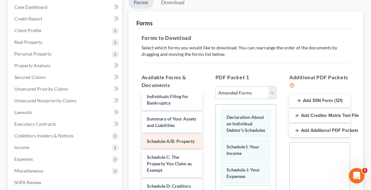
scroll to position [0, 0]
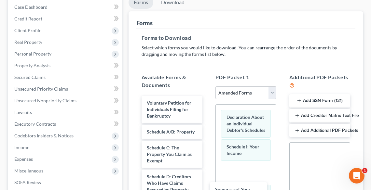
drag, startPoint x: 179, startPoint y: 133, endPoint x: 247, endPoint y: 191, distance: 89.5
click at [247, 190] on html "Home New Case Client Portal Directory Cases DebtorCC [PERSON_NAME] Law LLC [PER…" at bounding box center [185, 135] width 371 height 427
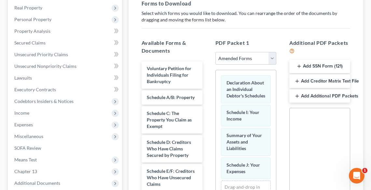
scroll to position [182, 0]
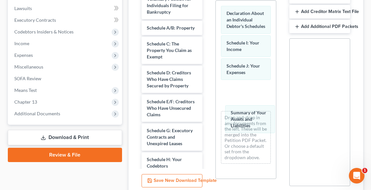
drag, startPoint x: 242, startPoint y: 83, endPoint x: 247, endPoint y: 137, distance: 54.2
click at [245, 128] on div "Summary of Your Assets and Liabilities Declaration About an Individual Debtor's…" at bounding box center [246, 85] width 60 height 169
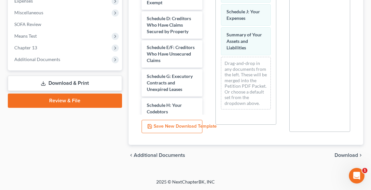
click at [346, 154] on span "Download" at bounding box center [345, 155] width 23 height 5
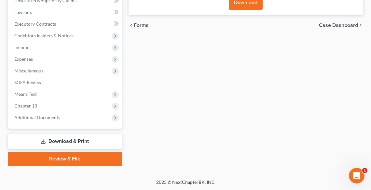
click at [243, 7] on button "Download" at bounding box center [246, 2] width 34 height 14
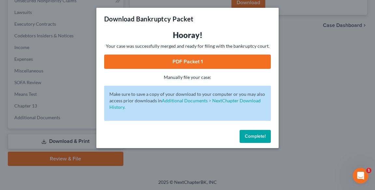
click at [187, 64] on link "PDF Packet 1" at bounding box center [187, 62] width 167 height 14
click at [255, 133] on button "Complete!" at bounding box center [254, 136] width 31 height 13
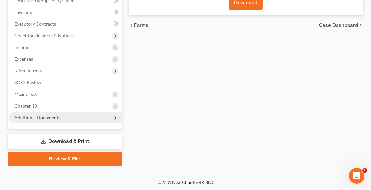
click at [36, 121] on span "Additional Documents" at bounding box center [65, 118] width 113 height 12
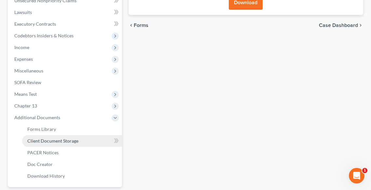
drag, startPoint x: 46, startPoint y: 139, endPoint x: 60, endPoint y: 137, distance: 14.2
click at [46, 139] on span "Client Document Storage" at bounding box center [52, 141] width 51 height 6
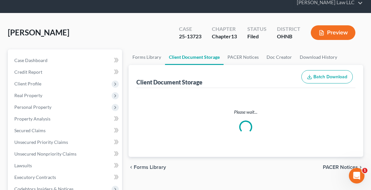
select select "5"
select select "20"
select select "16"
select select "18"
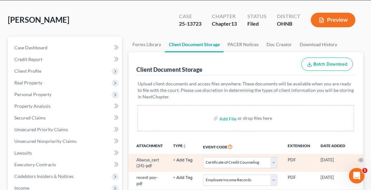
scroll to position [104, 0]
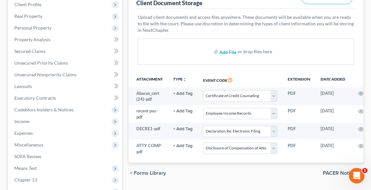
click at [224, 49] on input "file" at bounding box center [227, 52] width 16 height 12
type input "C:\fakepath\AMENDED I & J.pdf"
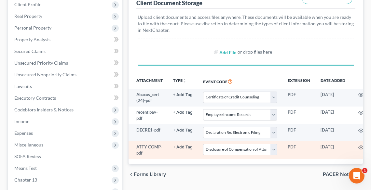
select select "5"
select select "20"
select select "16"
select select "18"
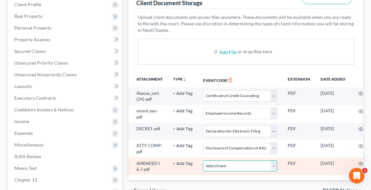
click at [241, 165] on select "Select Event 20 Largest Unsecured Creditors Amended List of Creditors (Fee) Ame…" at bounding box center [240, 166] width 74 height 11
select select "3"
click at [203, 161] on select "Select Event 20 Largest Unsecured Creditors Amended List of Creditors (Fee) Ame…" at bounding box center [240, 166] width 74 height 11
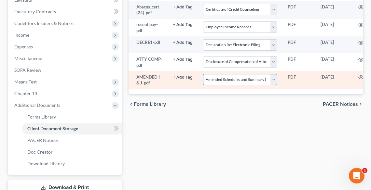
scroll to position [208, 0]
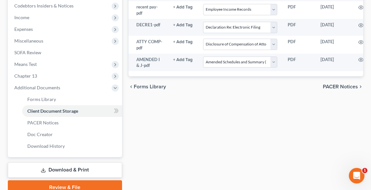
click at [55, 184] on link "Review & File" at bounding box center [65, 188] width 114 height 14
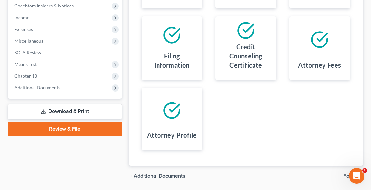
scroll to position [229, 0]
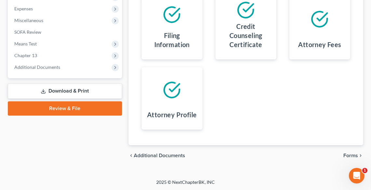
click at [352, 157] on span "Forms" at bounding box center [350, 155] width 15 height 5
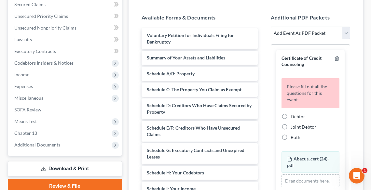
scroll to position [151, 0]
click at [335, 58] on polyline "button" at bounding box center [337, 58] width 4 height 0
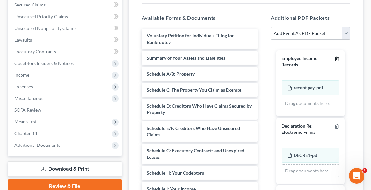
click at [335, 58] on polyline "button" at bounding box center [337, 58] width 4 height 0
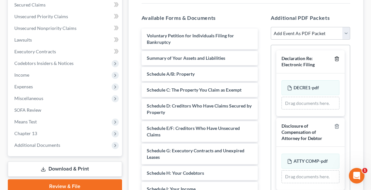
click at [335, 58] on polyline "button" at bounding box center [337, 58] width 4 height 0
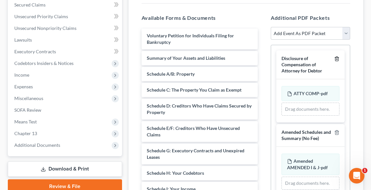
click at [336, 59] on icon "button" at bounding box center [336, 58] width 5 height 5
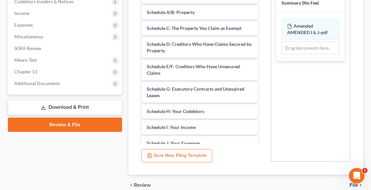
scroll to position [242, 0]
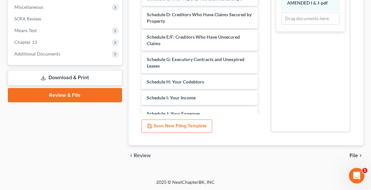
click at [353, 153] on span "File" at bounding box center [353, 155] width 8 height 5
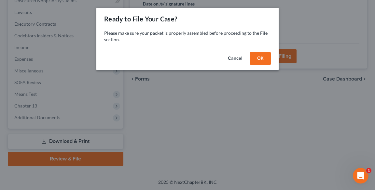
click at [257, 59] on button "OK" at bounding box center [260, 58] width 21 height 13
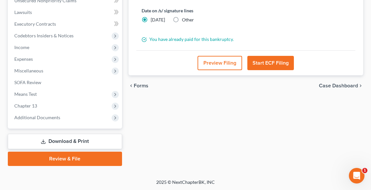
click at [266, 59] on button "Start ECF Filing" at bounding box center [270, 63] width 47 height 14
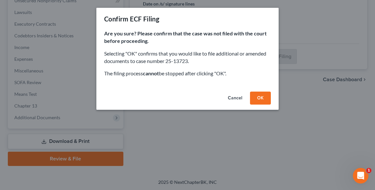
click at [262, 100] on button "OK" at bounding box center [260, 98] width 21 height 13
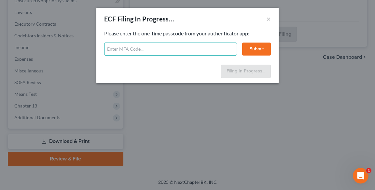
click at [144, 52] on input "text" at bounding box center [170, 49] width 133 height 13
type input "546351"
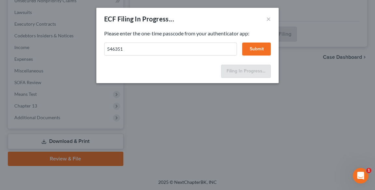
click at [254, 49] on button "Submit" at bounding box center [256, 49] width 29 height 13
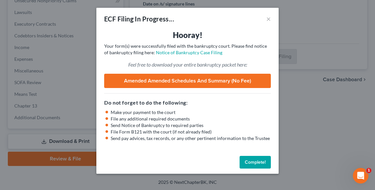
click at [259, 160] on button "Complete!" at bounding box center [254, 162] width 31 height 13
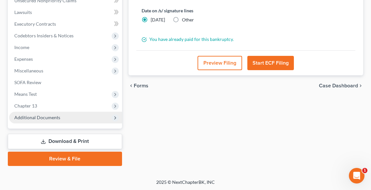
click at [56, 120] on span "Additional Documents" at bounding box center [37, 118] width 46 height 6
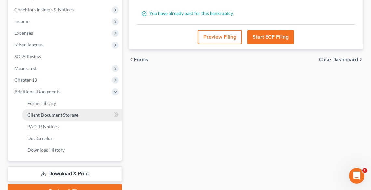
click at [43, 116] on span "Client Document Storage" at bounding box center [52, 115] width 51 height 6
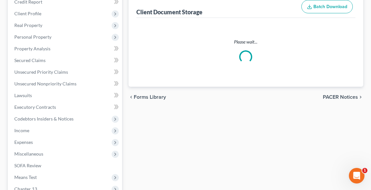
select select "5"
select select "20"
select select "16"
select select "18"
select select "3"
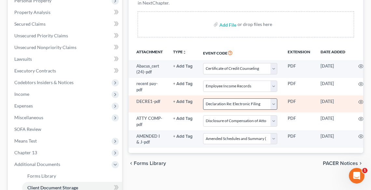
scroll to position [208, 0]
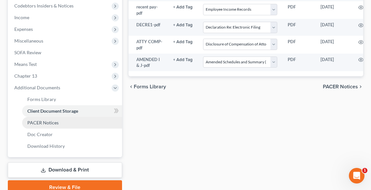
click at [55, 126] on link "PACER Notices" at bounding box center [72, 123] width 100 height 12
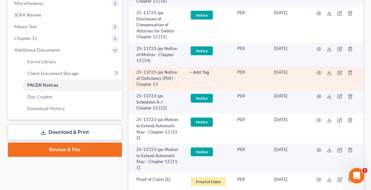
scroll to position [234, 0]
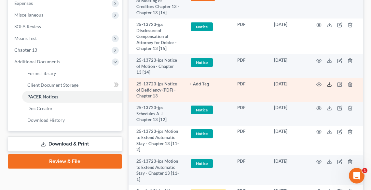
click at [330, 85] on icon at bounding box center [329, 84] width 5 height 5
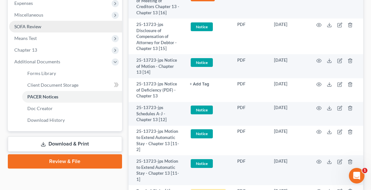
click at [23, 26] on span "SOFA Review" at bounding box center [27, 27] width 27 height 6
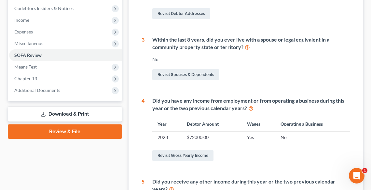
scroll to position [208, 0]
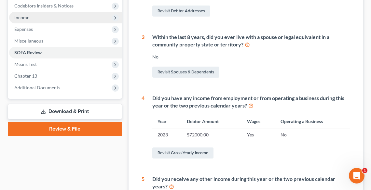
click at [25, 21] on span "Income" at bounding box center [65, 18] width 113 height 12
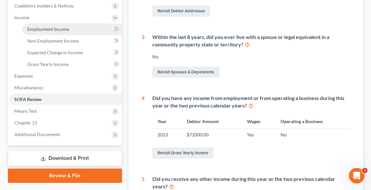
click at [38, 32] on link "Employment Income" at bounding box center [72, 29] width 100 height 12
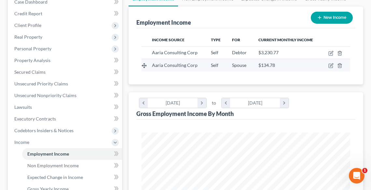
scroll to position [78, 0]
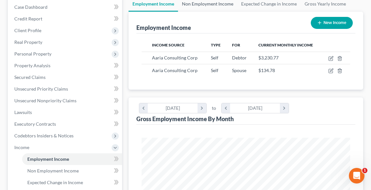
click at [193, 4] on link "Non Employment Income" at bounding box center [207, 4] width 59 height 16
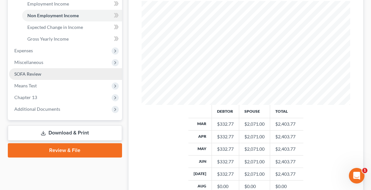
scroll to position [234, 0]
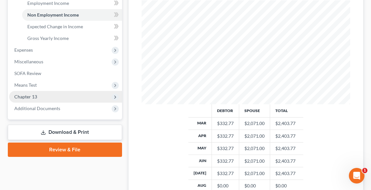
click at [45, 94] on span "Chapter 13" at bounding box center [65, 97] width 113 height 12
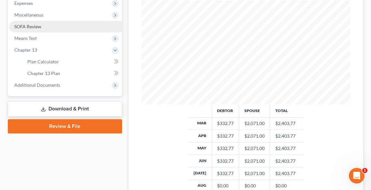
click at [33, 27] on span "SOFA Review" at bounding box center [27, 27] width 27 height 6
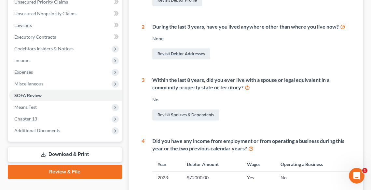
scroll to position [234, 0]
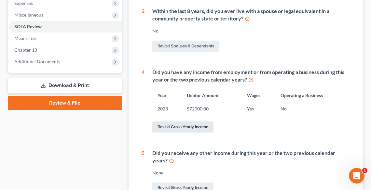
click at [177, 125] on link "Revisit Gross Yearly Income" at bounding box center [182, 127] width 61 height 11
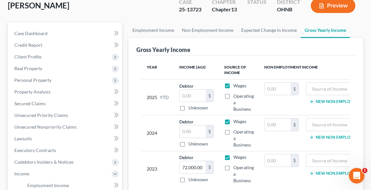
scroll to position [52, 0]
click at [196, 96] on input "text" at bounding box center [193, 95] width 26 height 12
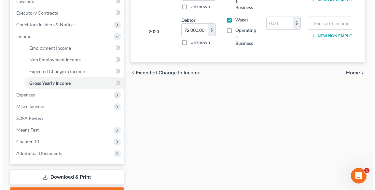
scroll to position [225, 0]
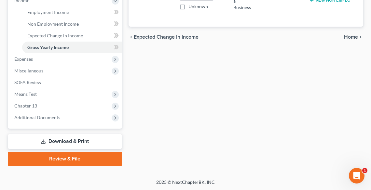
type input "29,610.48"
click at [54, 137] on link "Download & Print" at bounding box center [65, 141] width 114 height 15
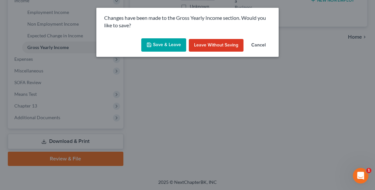
click at [149, 47] on polyline "button" at bounding box center [149, 46] width 2 height 2
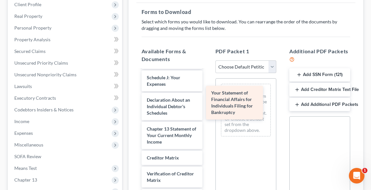
scroll to position [327, 0]
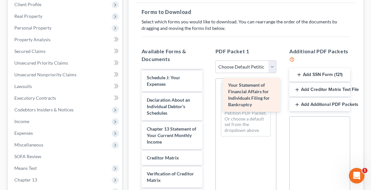
drag, startPoint x: 166, startPoint y: 127, endPoint x: 247, endPoint y: 93, distance: 87.8
click at [208, 93] on div "Your Statement of Financial Affairs for Individuals Filing for Bankruptcy AMEND…" at bounding box center [171, 7] width 71 height 476
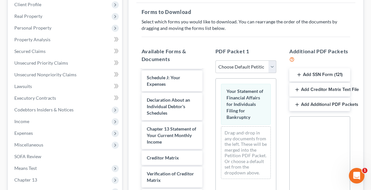
scroll to position [237, 0]
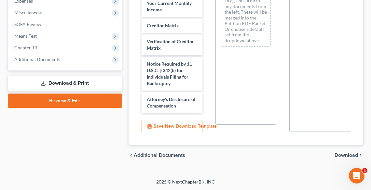
click at [349, 154] on span "Download" at bounding box center [345, 155] width 23 height 5
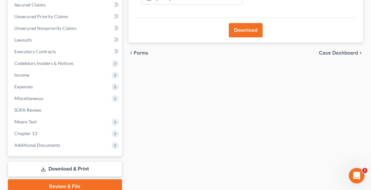
scroll to position [126, 0]
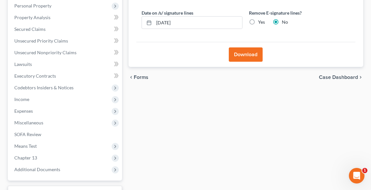
click at [251, 61] on div "Download" at bounding box center [245, 54] width 219 height 25
click at [247, 57] on button "Download" at bounding box center [246, 55] width 34 height 14
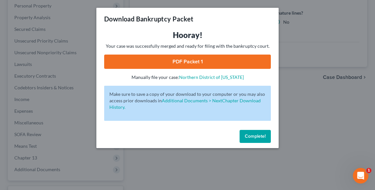
click at [177, 59] on link "PDF Packet 1" at bounding box center [187, 62] width 167 height 14
drag, startPoint x: 258, startPoint y: 136, endPoint x: 253, endPoint y: 139, distance: 5.7
click at [258, 136] on span "Complete!" at bounding box center [255, 137] width 21 height 6
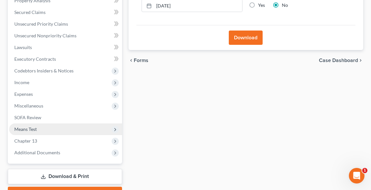
scroll to position [152, 0]
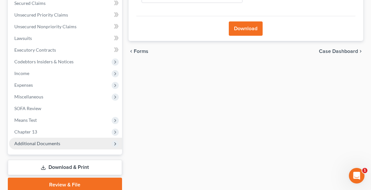
click at [30, 143] on span "Additional Documents" at bounding box center [37, 144] width 46 height 6
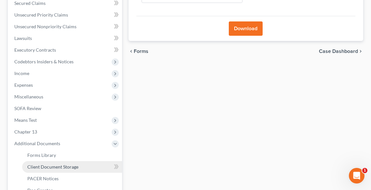
click at [58, 167] on span "Client Document Storage" at bounding box center [52, 167] width 51 height 6
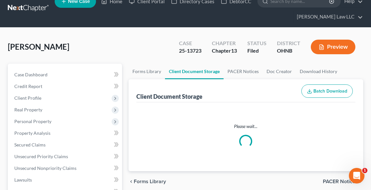
select select "5"
select select "20"
select select "16"
select select "18"
select select "3"
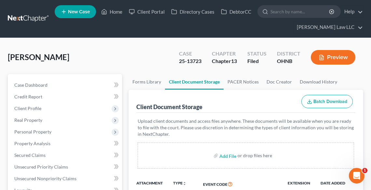
scroll to position [26, 0]
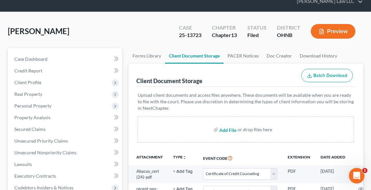
click at [222, 129] on input "file" at bounding box center [227, 130] width 16 height 12
type input "C:\fakepath\SOFA.pdf"
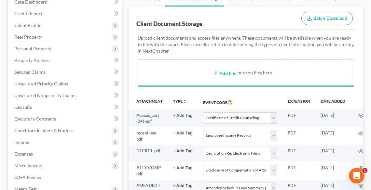
select select "5"
select select "20"
select select "16"
select select "18"
select select "3"
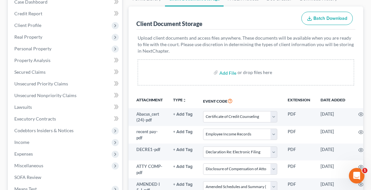
scroll to position [156, 0]
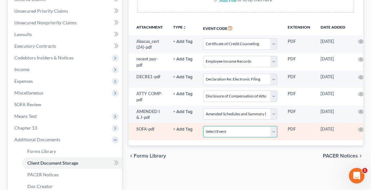
click at [238, 133] on select "Select Event 20 Largest Unsecured Creditors Amended List of Creditors (Fee) Ame…" at bounding box center [240, 131] width 74 height 11
select select "37"
click at [203, 126] on select "Select Event 20 Largest Unsecured Creditors Amended List of Creditors (Fee) Ame…" at bounding box center [240, 131] width 74 height 11
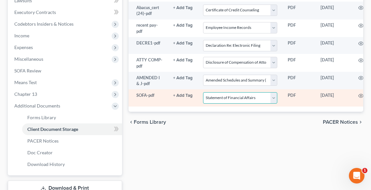
scroll to position [237, 0]
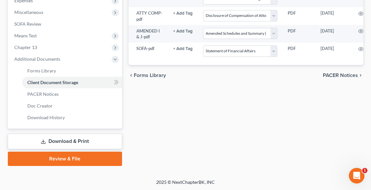
click at [64, 159] on link "Review & File" at bounding box center [65, 159] width 114 height 14
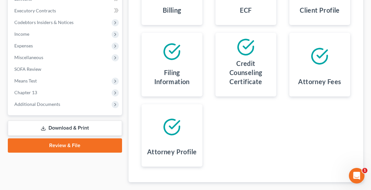
scroll to position [229, 0]
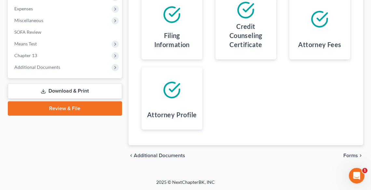
click at [350, 155] on span "Forms" at bounding box center [350, 155] width 15 height 5
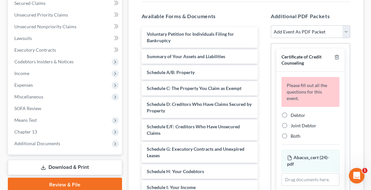
scroll to position [151, 0]
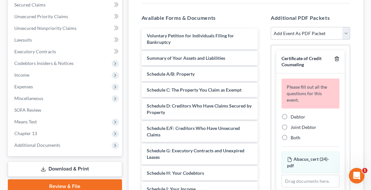
click at [334, 57] on icon "button" at bounding box center [336, 58] width 5 height 5
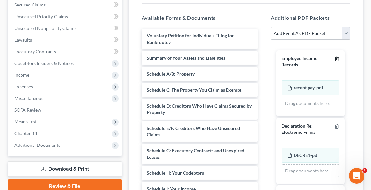
click at [334, 57] on icon "button" at bounding box center [336, 58] width 5 height 5
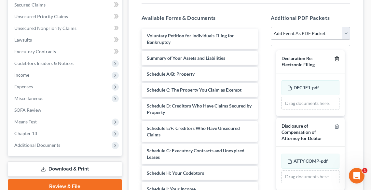
click at [334, 57] on icon "button" at bounding box center [336, 58] width 5 height 5
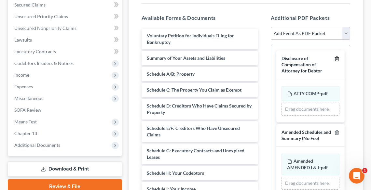
click at [334, 57] on icon "button" at bounding box center [336, 58] width 5 height 5
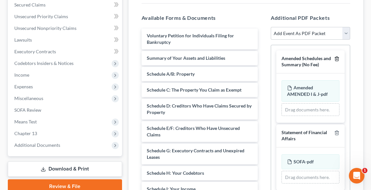
click at [335, 57] on icon "button" at bounding box center [336, 59] width 3 height 4
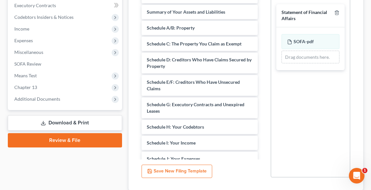
scroll to position [242, 0]
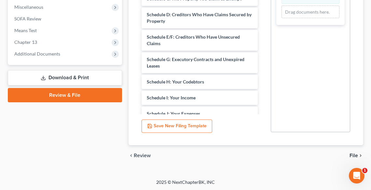
click at [354, 156] on span "File" at bounding box center [353, 155] width 8 height 5
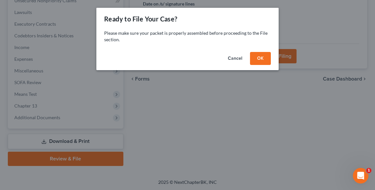
click at [255, 53] on button "OK" at bounding box center [260, 58] width 21 height 13
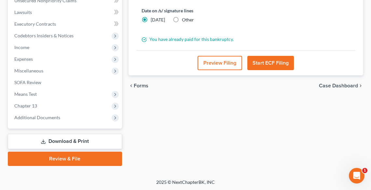
click at [255, 56] on button "Start ECF Filing" at bounding box center [270, 63] width 47 height 14
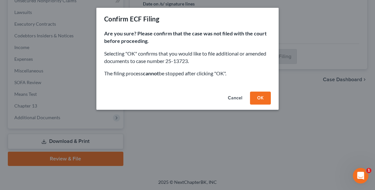
click at [264, 96] on button "OK" at bounding box center [260, 98] width 21 height 13
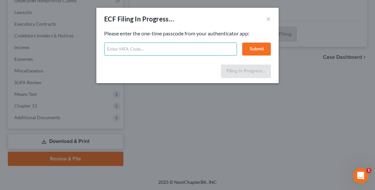
click at [202, 48] on input "text" at bounding box center [170, 49] width 133 height 13
type input "794263"
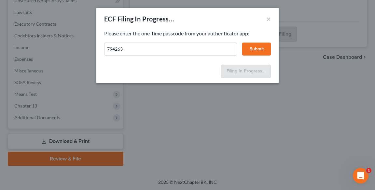
click at [264, 47] on button "Submit" at bounding box center [256, 49] width 29 height 13
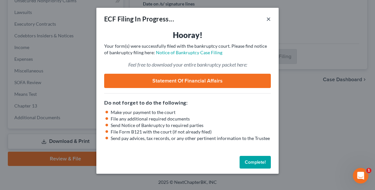
click at [268, 20] on button "×" at bounding box center [268, 19] width 5 height 8
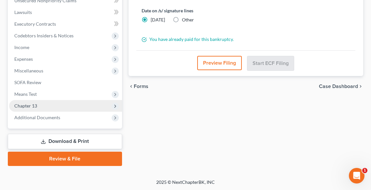
click at [44, 106] on span "Chapter 13" at bounding box center [65, 106] width 113 height 12
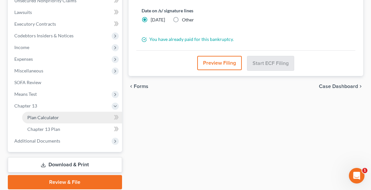
click at [49, 117] on span "Plan Calculator" at bounding box center [43, 118] width 32 height 6
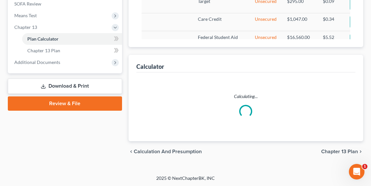
select select "59"
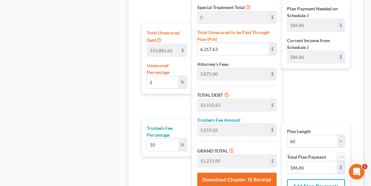
scroll to position [478, 0]
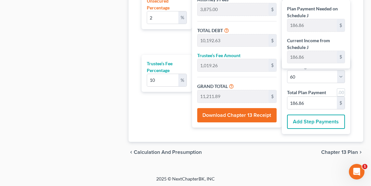
click at [340, 150] on span "Chapter 13 Plan" at bounding box center [339, 152] width 37 height 5
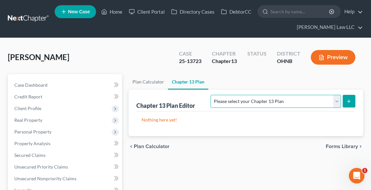
click at [316, 102] on select "Please select your Chapter 13 Plan National Form Plan - Official Form 113 North…" at bounding box center [276, 101] width 130 height 13
select select "0"
click at [249, 95] on select "Please select your Chapter 13 Plan National Form Plan - Official Form 113 North…" at bounding box center [276, 101] width 130 height 13
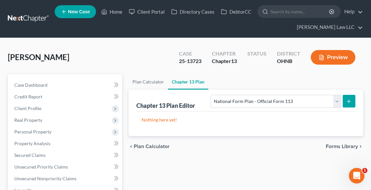
click at [352, 102] on button "submit" at bounding box center [349, 101] width 13 height 13
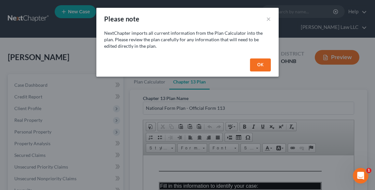
click at [253, 66] on button "OK" at bounding box center [260, 65] width 21 height 13
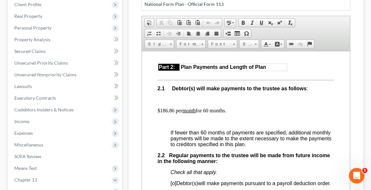
scroll to position [443, 0]
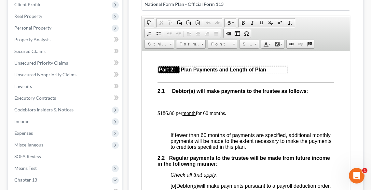
click at [209, 112] on p "$186.86 per month for 60 months." at bounding box center [245, 113] width 177 height 6
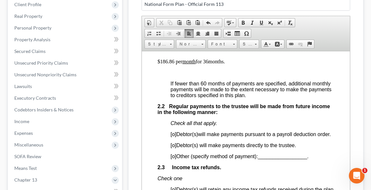
scroll to position [495, 0]
click at [174, 134] on span "[o]" at bounding box center [173, 134] width 6 height 6
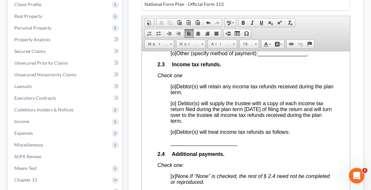
scroll to position [599, 0]
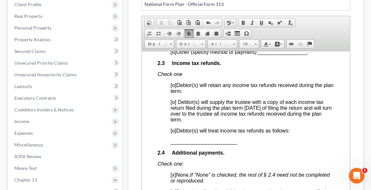
click at [174, 133] on span "[o]" at bounding box center [173, 131] width 6 height 6
click at [170, 144] on span "_______________________" at bounding box center [203, 142] width 67 height 6
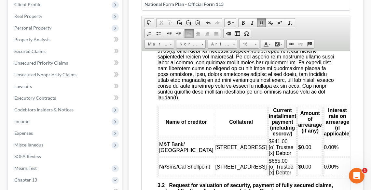
scroll to position [963, 0]
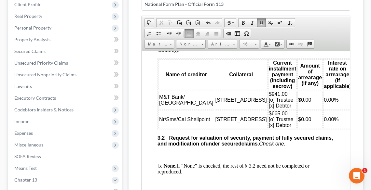
click at [159, 122] on span "Nr/Sms/Cal Shellpoint" at bounding box center [184, 119] width 51 height 6
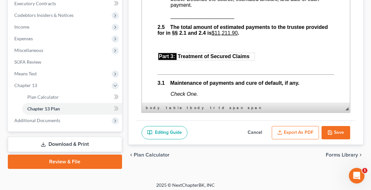
scroll to position [201, 0]
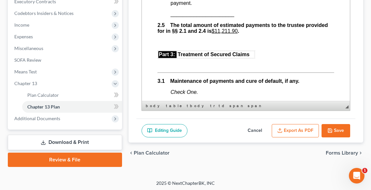
click at [256, 129] on button "Cancel" at bounding box center [254, 131] width 29 height 14
select select "0"
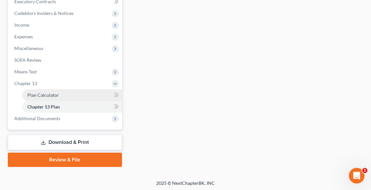
click at [43, 95] on span "Plan Calculator" at bounding box center [43, 95] width 32 height 6
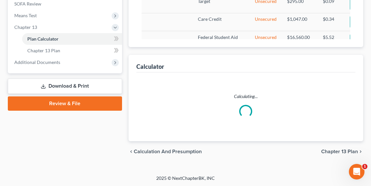
select select "59"
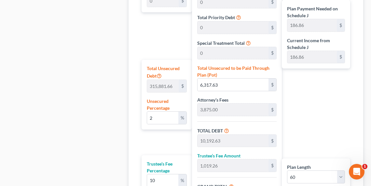
scroll to position [439, 0]
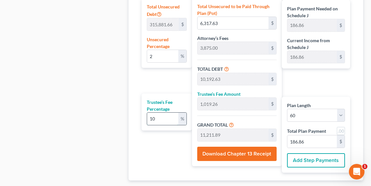
click at [167, 117] on input "10" at bounding box center [162, 119] width 31 height 12
type input "1"
type input "101.92"
type input "10,294.55"
type input "171.57"
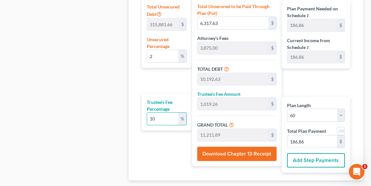
type input "171.57"
type input "0"
type input "9"
type input "917.33"
type input "11,109.97"
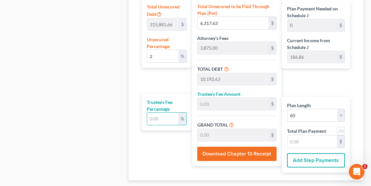
type input "185.16"
type input "9.0"
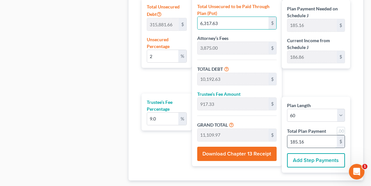
click at [312, 139] on input "185.16" at bounding box center [311, 142] width 49 height 12
type input "0"
type input "665.92"
type input "59.93"
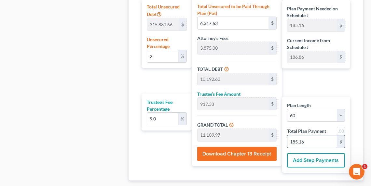
type input "725.86"
type input "1"
type input "11,986.68"
type input "1,078.80"
type input "13,065.48"
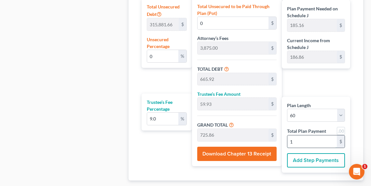
type input "18"
type input "123,862.37"
type input "11,147.61"
type input "135,009.98"
type input "186."
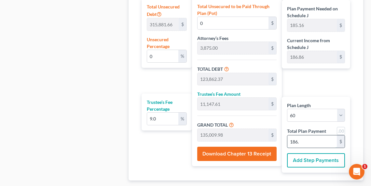
type input "124,395.11"
type input "11,195.56"
type input "135,590.67"
type input "186.8"
type input "124,435.07"
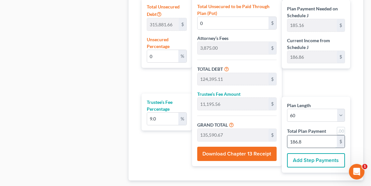
type input "11,199.15"
type input "135,634.22"
type input "186.86"
click at [174, 59] on input "0" at bounding box center [162, 56] width 31 height 12
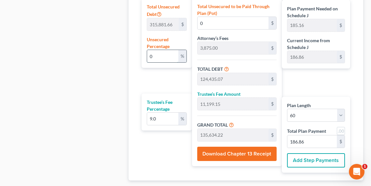
type input "3,875.00"
type input "348.75"
type input "4,223.75"
type input "70.39"
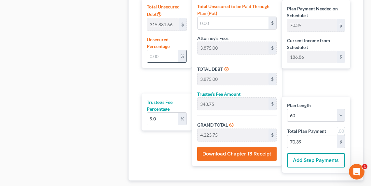
type input "2"
type input "6,317.63"
type input "10,192.63"
type input "917.33"
type input "11,109.97"
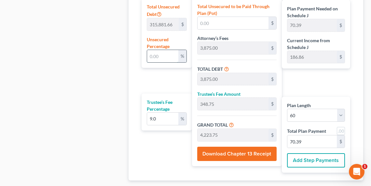
type input "185.16"
type input "2"
click at [168, 56] on input "2" at bounding box center [162, 56] width 31 height 12
type input "3,875.00"
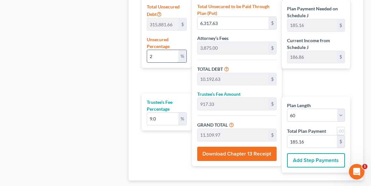
type input "348.75"
type input "4,223.75"
type input "70.39"
type input "3"
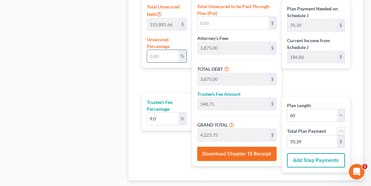
type input "9,476.44"
type input "13,351.44"
type input "1,201.63"
type input "14,553.08"
type input "242.55"
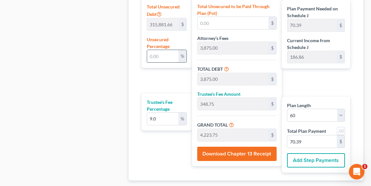
type input "242.55"
type input "3,875.00"
type input "348.75"
type input "4,223.75"
type input "70.39"
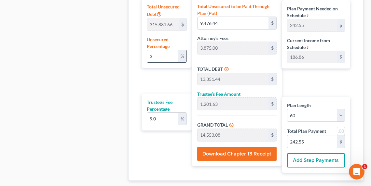
type input "70.39"
click at [168, 56] on input "text" at bounding box center [162, 56] width 31 height 12
type input "2"
type input "6,317.63"
type input "10,192.63"
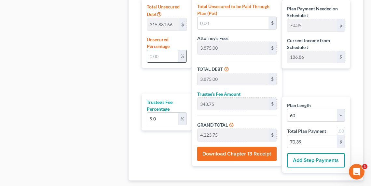
type input "917.33"
type input "11,109.97"
type input "185.16"
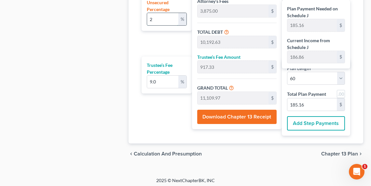
scroll to position [478, 0]
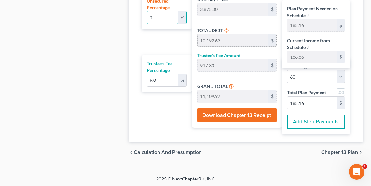
type input "2.3"
type input "7,265.27"
type input "11,140.27"
type input "1,002.62"
type input "12,142.90"
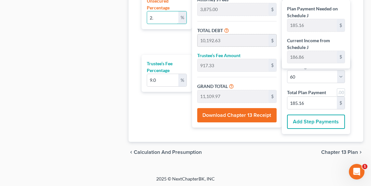
type input "202.38"
type input "2."
type input "6,317.63"
type input "10,192.63"
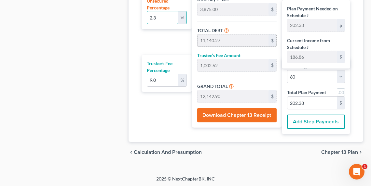
type input "917.33"
type input "11,109.97"
type input "185.16"
type input "2.1"
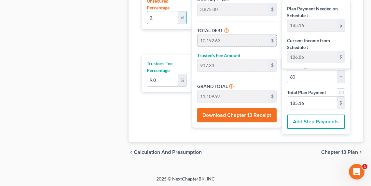
type input "6,633.51"
type input "10,508.51"
type input "945.76"
type input "11,454.28"
type input "190.90"
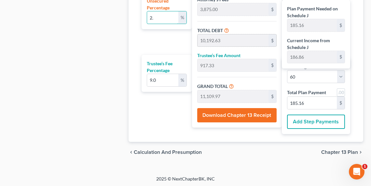
type input "190.90"
type input "2."
type input "6,317.63"
type input "10,192.63"
type input "917.33"
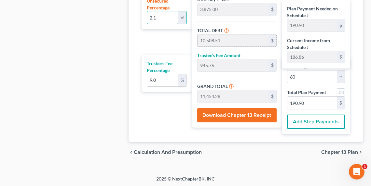
type input "11,109.97"
type input "185.16"
type input "2.02"
type input "6,380.80"
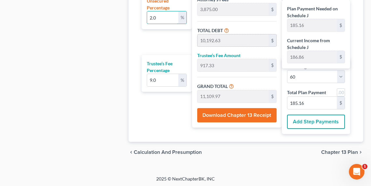
type input "10,255.80"
type input "923.02"
type input "11,178.83"
type input "186.31"
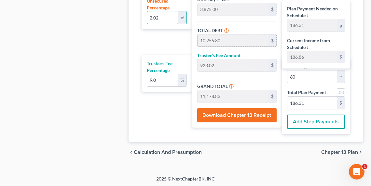
type input "2.0"
type input "6,317.63"
type input "10,192.63"
type input "917.33"
type input "11,109.97"
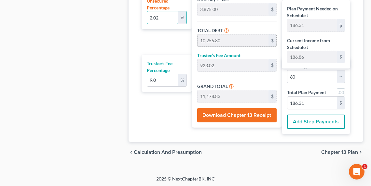
type input "185.16"
type input "2.03"
type input "6,412.39"
type input "10,287.39"
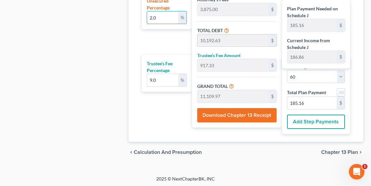
type input "925.86"
type input "11,213.26"
type input "186.88"
type input "2.0"
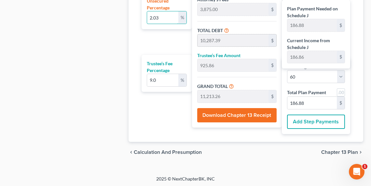
type input "6,317.63"
type input "10,192.63"
type input "917.33"
type input "11,109.97"
type input "185.16"
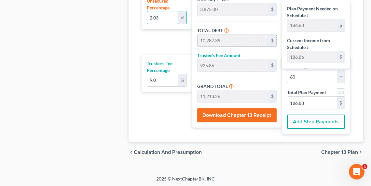
type input "185.16"
type input "2.02"
type input "6,380.80"
type input "10,255.80"
type input "923.02"
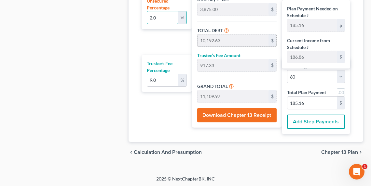
type input "11,178.83"
type input "186.31"
type input "2.025"
type input "6,396.60"
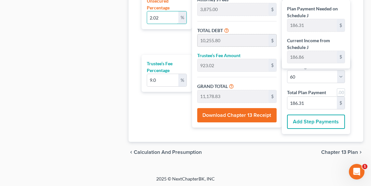
type input "10,271.60"
type input "924.44"
type input "11,196.04"
type input "186.60"
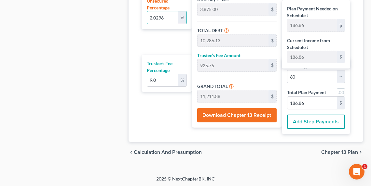
click at [345, 153] on span "Chapter 13 Plan" at bounding box center [339, 152] width 37 height 5
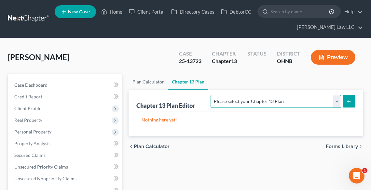
click at [272, 102] on select "Please select your Chapter 13 Plan National Form Plan - Official Form 113 North…" at bounding box center [276, 101] width 130 height 13
click at [249, 95] on select "Please select your Chapter 13 Plan National Form Plan - Official Form 113 North…" at bounding box center [276, 101] width 130 height 13
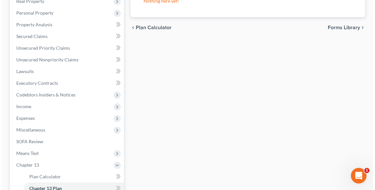
scroll to position [52, 0]
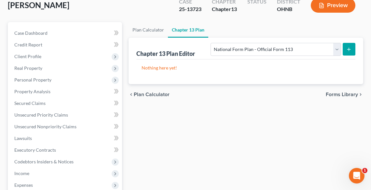
click at [349, 48] on line "submit" at bounding box center [349, 49] width 0 height 3
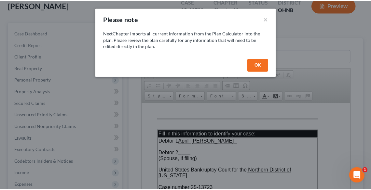
scroll to position [0, 0]
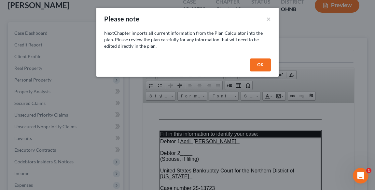
click at [258, 64] on button "OK" at bounding box center [260, 65] width 21 height 13
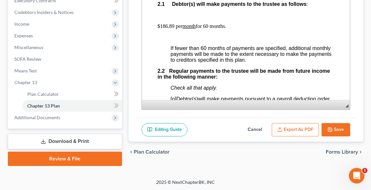
scroll to position [443, 0]
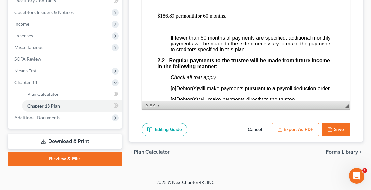
click at [208, 15] on p "$186.89 per month for 60 months." at bounding box center [245, 16] width 177 height 6
click at [172, 15] on p "$186.89 per month for months." at bounding box center [245, 16] width 177 height 6
click at [184, 15] on u "month" at bounding box center [187, 16] width 13 height 6
click at [205, 15] on p "$186.86 per month for months." at bounding box center [245, 16] width 177 height 6
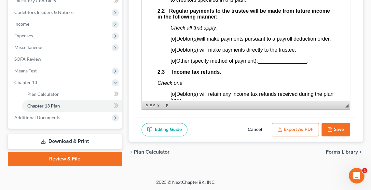
scroll to position [495, 0]
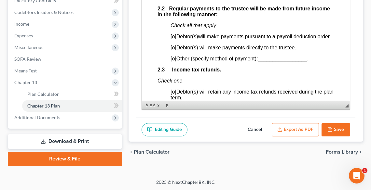
click at [174, 36] on span "[o]" at bounding box center [173, 37] width 6 height 6
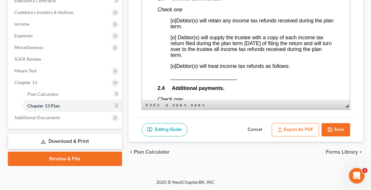
scroll to position [573, 0]
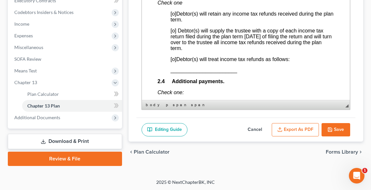
click at [173, 62] on span "[o]" at bounding box center [173, 60] width 6 height 6
click at [170, 73] on span "_______________________" at bounding box center [203, 71] width 67 height 6
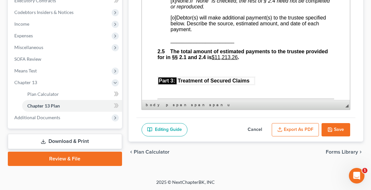
scroll to position [677, 0]
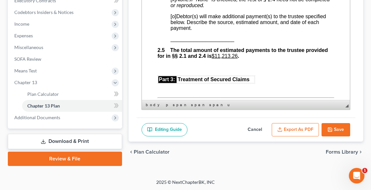
click at [233, 59] on u "$11,213.26" at bounding box center [224, 56] width 26 height 6
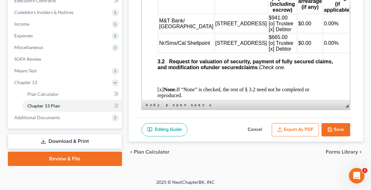
scroll to position [963, 0]
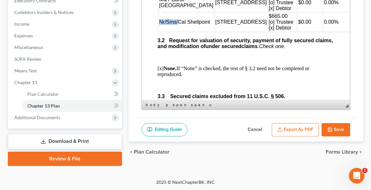
drag, startPoint x: 160, startPoint y: 32, endPoint x: 179, endPoint y: 32, distance: 18.5
click at [179, 25] on span "Nr/Sms/Cal Shellpoint" at bounding box center [184, 22] width 51 height 6
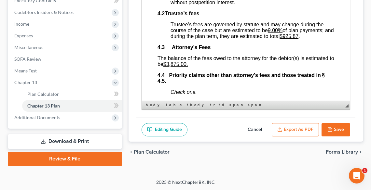
scroll to position [1484, 0]
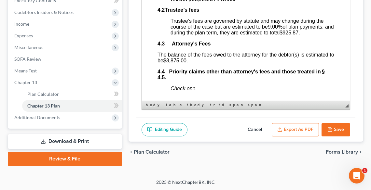
drag, startPoint x: 295, startPoint y: 51, endPoint x: 296, endPoint y: 56, distance: 4.7
click at [295, 35] on u "$925.87" at bounding box center [288, 33] width 19 height 6
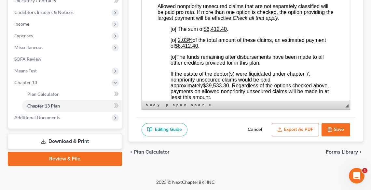
scroll to position [1796, 0]
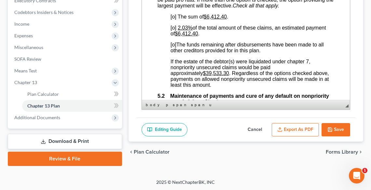
click at [172, 20] on span "[o]" at bounding box center [173, 17] width 6 height 6
click at [173, 31] on span "[o]" at bounding box center [173, 28] width 6 height 6
click at [179, 31] on u "2.03%" at bounding box center [184, 28] width 15 height 6
click at [198, 36] on u "$6,412.40" at bounding box center [185, 34] width 23 height 6
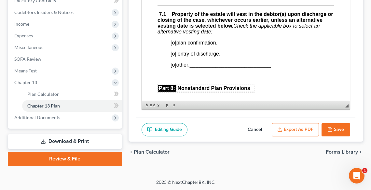
scroll to position [2134, 0]
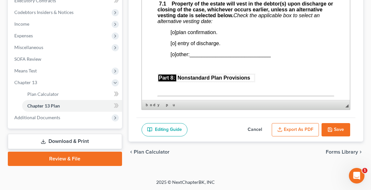
click at [174, 35] on p "[o] plan confirmation." at bounding box center [252, 33] width 164 height 6
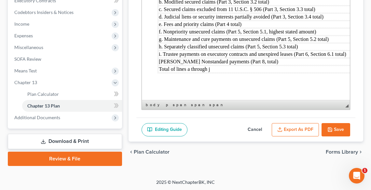
scroll to position [2659, 0]
click at [294, 126] on button "Export as PDF" at bounding box center [295, 130] width 47 height 14
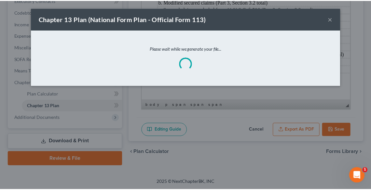
scroll to position [2647, 0]
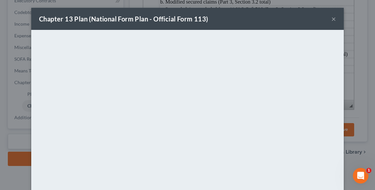
click at [216, 22] on div "Chapter 13 Plan (National Form Plan - Official Form 113) ×" at bounding box center [187, 19] width 312 height 22
click at [332, 20] on button "×" at bounding box center [333, 19] width 5 height 8
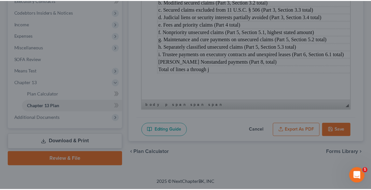
scroll to position [2659, 0]
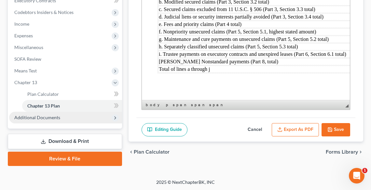
click at [55, 116] on span "Additional Documents" at bounding box center [37, 118] width 46 height 6
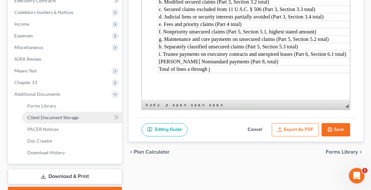
click at [59, 120] on span "Client Document Storage" at bounding box center [52, 118] width 51 height 6
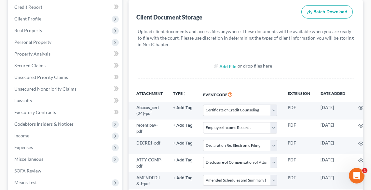
scroll to position [104, 0]
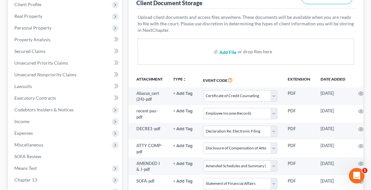
click at [221, 52] on input "file" at bounding box center [227, 52] width 16 height 12
click at [228, 51] on input "file" at bounding box center [227, 52] width 16 height 12
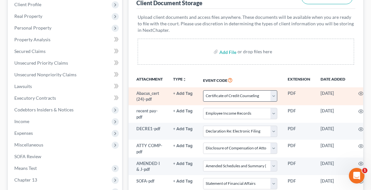
scroll to position [208, 0]
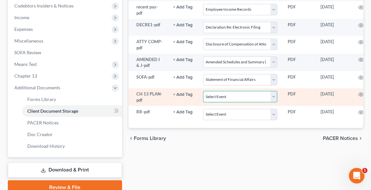
click at [239, 98] on select "Select Event 20 Largest Unsecured Creditors Amended List of Creditors (Fee) Ame…" at bounding box center [240, 96] width 74 height 11
click at [203, 91] on select "Select Event 20 Largest Unsecured Creditors Amended List of Creditors (Fee) Ame…" at bounding box center [240, 96] width 74 height 11
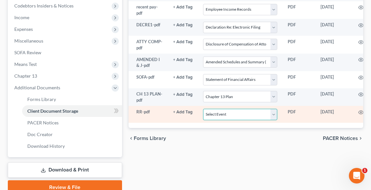
click at [218, 111] on select "Select Event 20 Largest Unsecured Creditors Amended List of Creditors (Fee) Ame…" at bounding box center [240, 114] width 74 height 11
click at [203, 109] on select "Select Event 20 Largest Unsecured Creditors Amended List of Creditors (Fee) Ame…" at bounding box center [240, 114] width 74 height 11
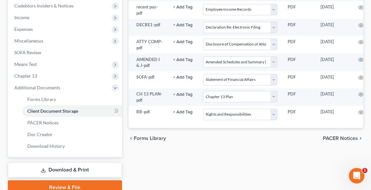
click at [78, 172] on link "Download & Print" at bounding box center [65, 170] width 114 height 15
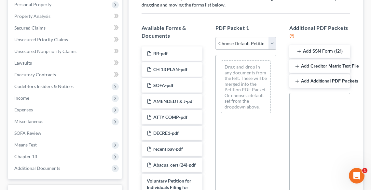
scroll to position [130, 0]
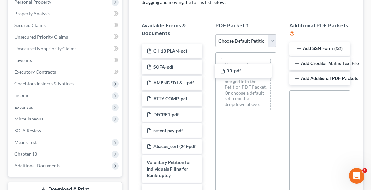
drag, startPoint x: 165, startPoint y: 51, endPoint x: 238, endPoint y: 72, distance: 76.0
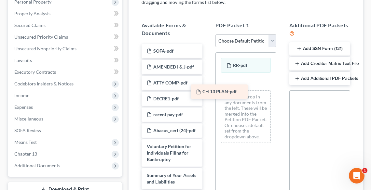
drag, startPoint x: 180, startPoint y: 49, endPoint x: 249, endPoint y: 101, distance: 85.8
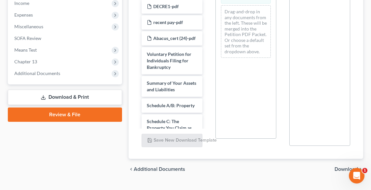
scroll to position [237, 0]
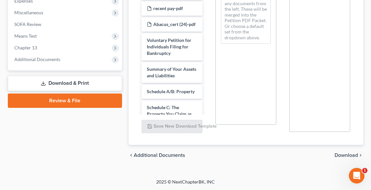
click at [98, 97] on link "Review & File" at bounding box center [65, 101] width 114 height 14
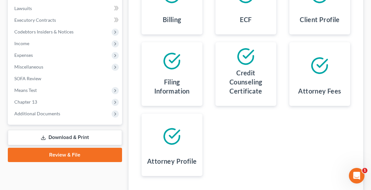
scroll to position [229, 0]
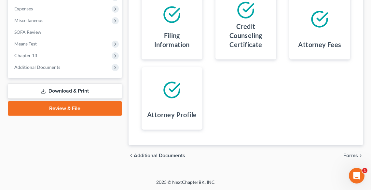
click at [350, 153] on span "Forms" at bounding box center [350, 155] width 15 height 5
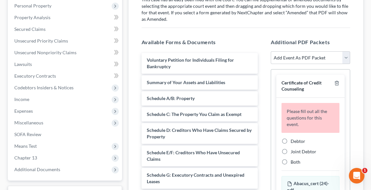
scroll to position [125, 0]
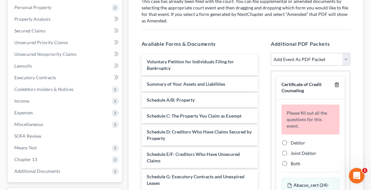
click at [334, 85] on icon "button" at bounding box center [336, 84] width 5 height 5
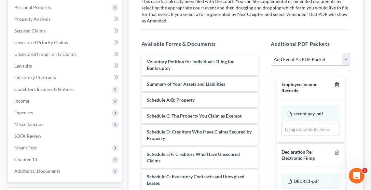
click at [334, 85] on icon "button" at bounding box center [336, 84] width 5 height 5
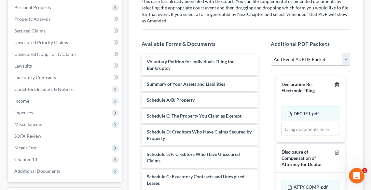
click at [334, 85] on icon "button" at bounding box center [336, 84] width 5 height 5
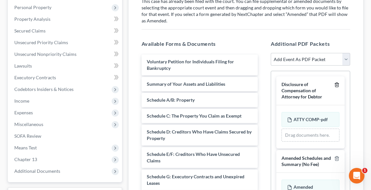
click at [334, 85] on icon "button" at bounding box center [336, 84] width 5 height 5
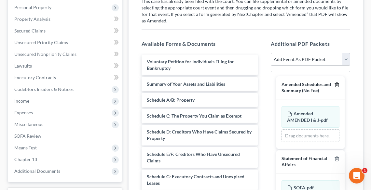
click at [334, 85] on icon "button" at bounding box center [336, 84] width 5 height 5
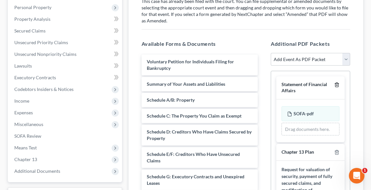
click at [334, 85] on icon "button" at bounding box center [336, 84] width 5 height 5
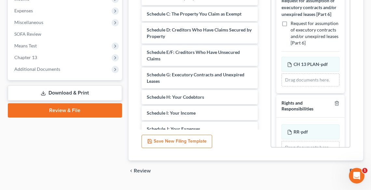
scroll to position [242, 0]
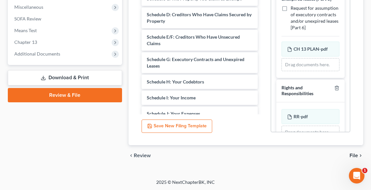
click at [353, 153] on span "File" at bounding box center [353, 155] width 8 height 5
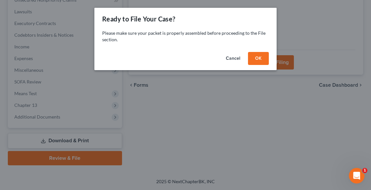
scroll to position [178, 0]
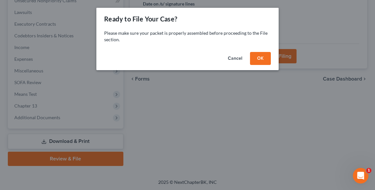
click at [259, 57] on button "OK" at bounding box center [260, 58] width 21 height 13
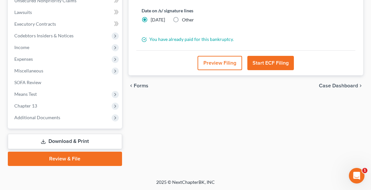
click at [277, 56] on button "Start ECF Filing" at bounding box center [270, 63] width 47 height 14
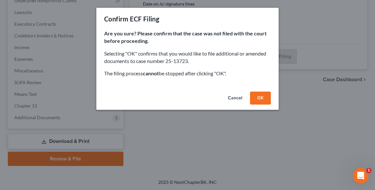
click at [265, 94] on button "OK" at bounding box center [260, 98] width 21 height 13
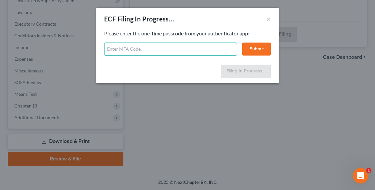
click at [163, 47] on input "text" at bounding box center [170, 49] width 133 height 13
click at [178, 47] on input "text" at bounding box center [170, 49] width 133 height 13
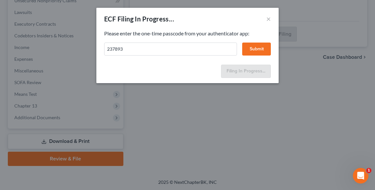
click at [265, 44] on button "Submit" at bounding box center [256, 49] width 29 height 13
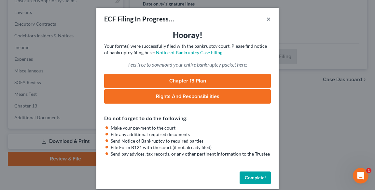
click at [267, 19] on button "×" at bounding box center [268, 19] width 5 height 8
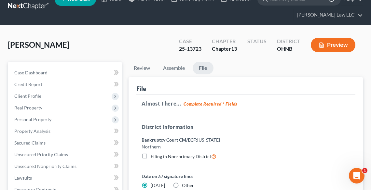
scroll to position [0, 0]
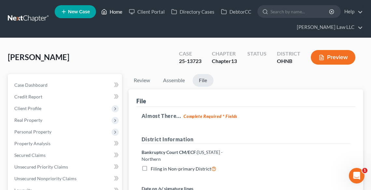
click at [111, 6] on link "Home" at bounding box center [112, 12] width 28 height 12
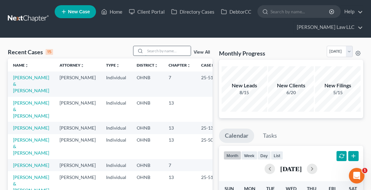
click at [154, 51] on input "search" at bounding box center [168, 50] width 46 height 9
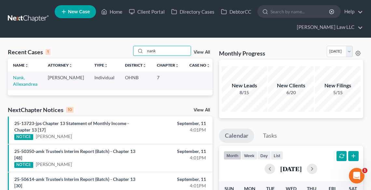
click at [25, 81] on td "Nank, Allexandrea" at bounding box center [25, 81] width 35 height 19
click at [22, 82] on link "Nank, Allexandrea" at bounding box center [25, 81] width 24 height 12
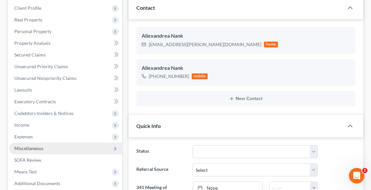
scroll to position [130, 0]
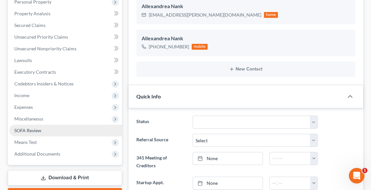
click at [42, 126] on link "SOFA Review" at bounding box center [65, 131] width 113 height 12
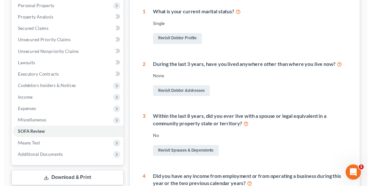
scroll to position [46, 0]
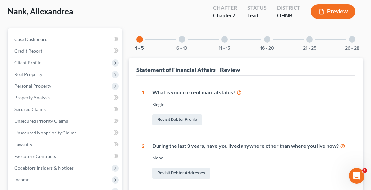
click at [185, 43] on div "6 - 10" at bounding box center [182, 39] width 22 height 22
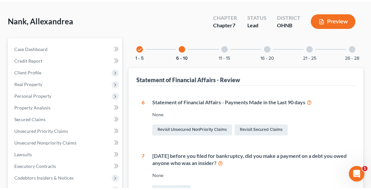
scroll to position [0, 0]
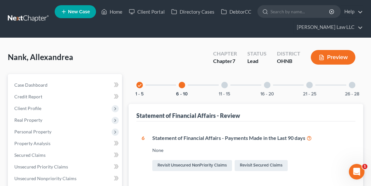
click at [228, 87] on div "11 - 15" at bounding box center [224, 85] width 22 height 22
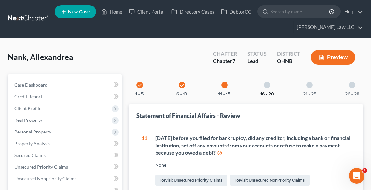
click at [265, 92] on button "16 - 20" at bounding box center [267, 94] width 14 height 5
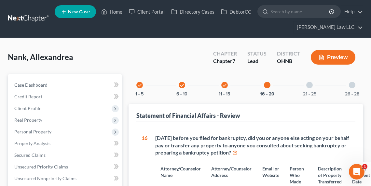
click at [314, 89] on div "21 - 25" at bounding box center [309, 85] width 22 height 22
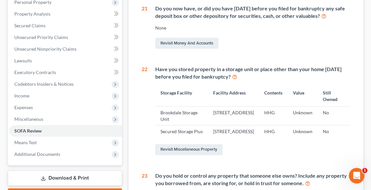
scroll to position [130, 0]
click at [198, 155] on link "Revisit Miscellaneous Property" at bounding box center [188, 149] width 67 height 11
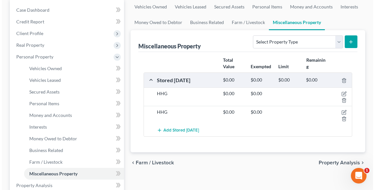
scroll to position [78, 0]
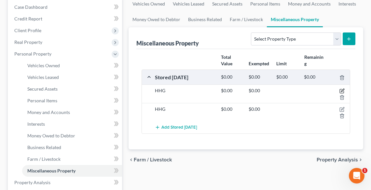
click at [344, 90] on icon "button" at bounding box center [341, 91] width 5 height 5
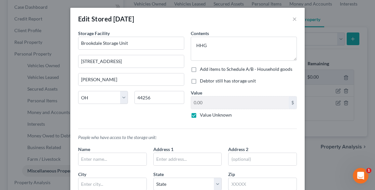
click at [202, 78] on label "Debtor still has storage unit" at bounding box center [228, 81] width 56 height 7
click at [202, 78] on input "Debtor still has storage unit" at bounding box center [204, 80] width 4 height 4
click at [293, 18] on button "×" at bounding box center [294, 19] width 5 height 8
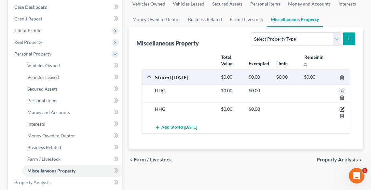
click at [342, 110] on icon "button" at bounding box center [341, 109] width 5 height 5
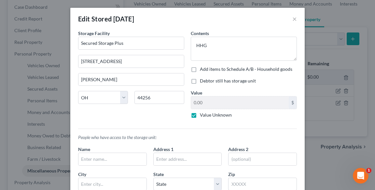
click at [200, 81] on label "Debtor still has storage unit" at bounding box center [228, 81] width 56 height 7
click at [202, 81] on input "Debtor still has storage unit" at bounding box center [204, 80] width 4 height 4
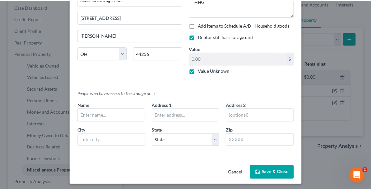
scroll to position [46, 0]
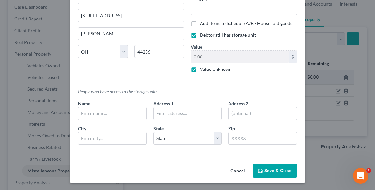
click at [277, 170] on button "Save & Close" at bounding box center [274, 171] width 44 height 14
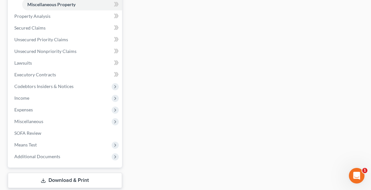
scroll to position [284, 0]
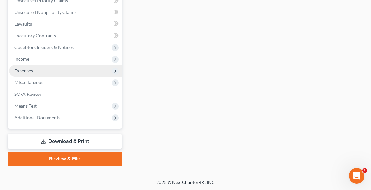
click at [31, 68] on span "Expenses" at bounding box center [23, 71] width 19 height 6
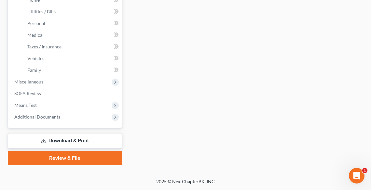
scroll to position [167, 0]
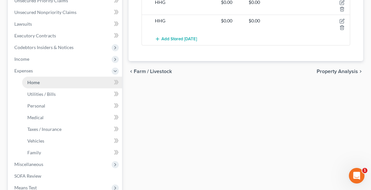
click at [40, 86] on link "Home" at bounding box center [72, 83] width 100 height 12
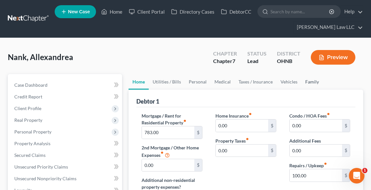
click at [306, 83] on link "Family" at bounding box center [311, 82] width 21 height 16
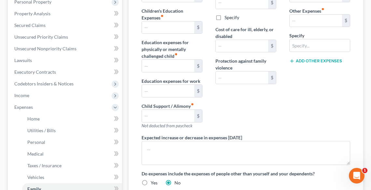
scroll to position [52, 0]
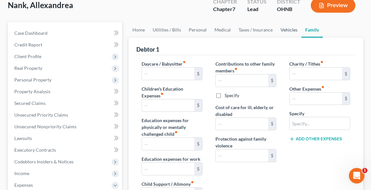
click at [284, 31] on link "Vehicles" at bounding box center [289, 30] width 25 height 16
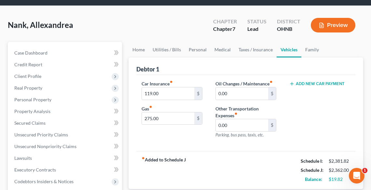
scroll to position [26, 0]
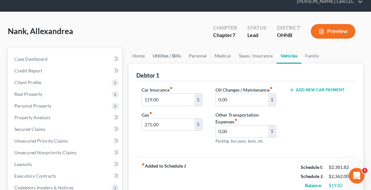
click at [170, 58] on link "Utilities / Bills" at bounding box center [167, 56] width 36 height 16
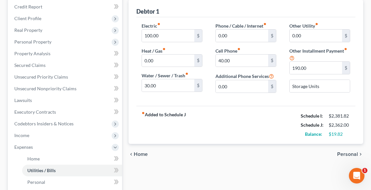
scroll to position [78, 0]
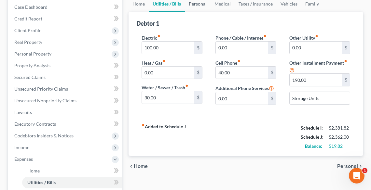
click at [198, 4] on link "Personal" at bounding box center [198, 4] width 26 height 16
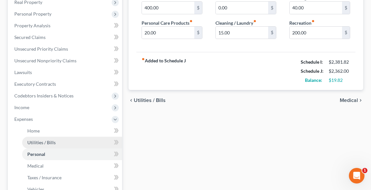
scroll to position [156, 0]
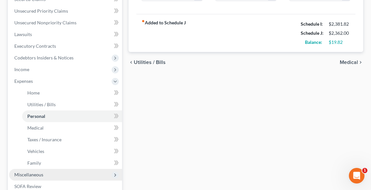
click at [42, 177] on span "Miscellaneous" at bounding box center [65, 175] width 113 height 12
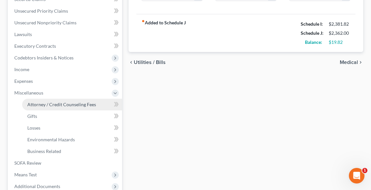
click at [64, 107] on span "Attorney / Credit Counseling Fees" at bounding box center [61, 105] width 69 height 6
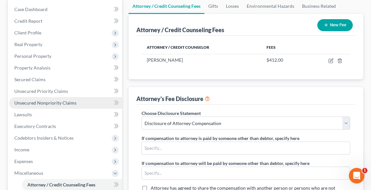
scroll to position [69, 0]
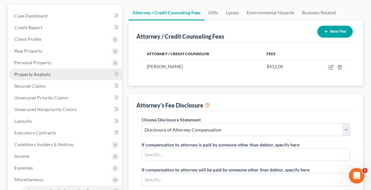
click at [35, 74] on span "Property Analysis" at bounding box center [32, 75] width 36 height 6
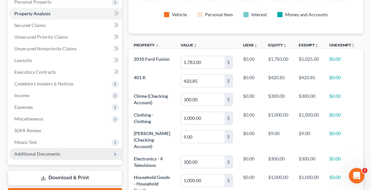
click at [47, 156] on span "Additional Documents" at bounding box center [37, 154] width 46 height 6
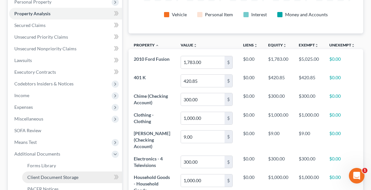
click at [56, 175] on span "Client Document Storage" at bounding box center [52, 178] width 51 height 6
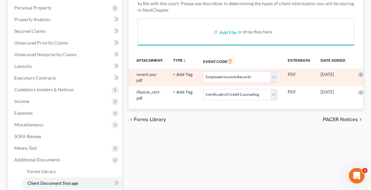
scroll to position [130, 0]
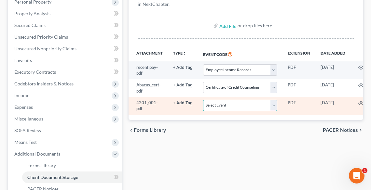
click at [223, 101] on select "Select Event 20 Largest Unsecured Creditors Amended List of Creditors (Fee) Ame…" at bounding box center [240, 105] width 74 height 11
click at [203, 100] on select "Select Event 20 Largest Unsecured Creditors Amended List of Creditors (Fee) Ame…" at bounding box center [240, 105] width 74 height 11
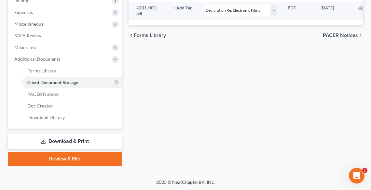
click at [90, 156] on link "Review & File" at bounding box center [65, 159] width 114 height 14
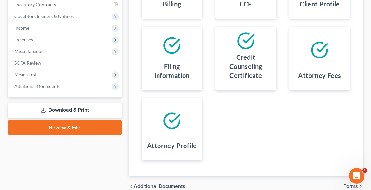
scroll to position [229, 0]
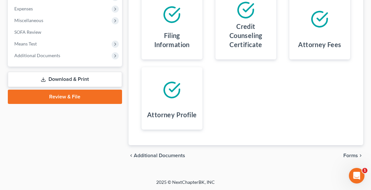
click at [349, 153] on span "Forms" at bounding box center [350, 155] width 15 height 5
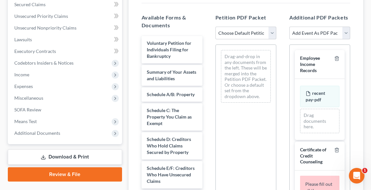
scroll to position [151, 0]
click at [243, 33] on select "Choose Default Petition PDF Packet Complete Bankruptcy Petition (all forms and …" at bounding box center [245, 33] width 61 height 13
click at [215, 27] on select "Choose Default Petition PDF Packet Complete Bankruptcy Petition (all forms and …" at bounding box center [245, 33] width 61 height 13
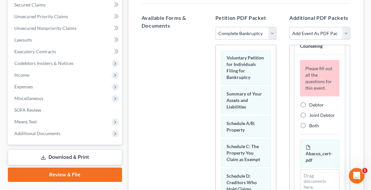
scroll to position [156, 0]
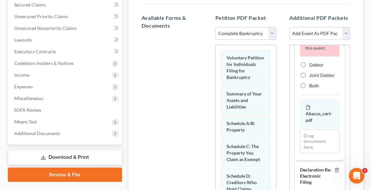
click at [309, 68] on label "Debtor" at bounding box center [316, 65] width 15 height 7
click at [312, 66] on input "Debtor" at bounding box center [314, 64] width 4 height 4
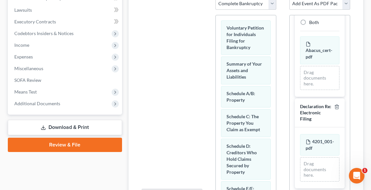
scroll to position [245, 0]
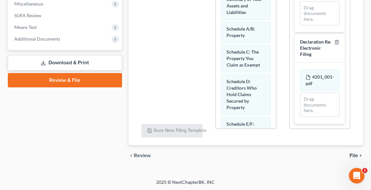
click at [354, 156] on span "File" at bounding box center [353, 155] width 8 height 5
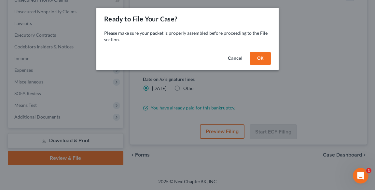
click at [266, 57] on button "OK" at bounding box center [260, 58] width 21 height 13
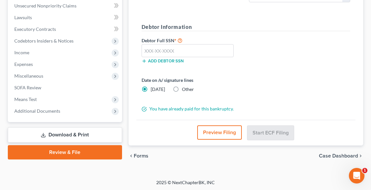
click at [182, 87] on span "Other" at bounding box center [188, 90] width 12 height 6
click at [184, 87] on input "Other" at bounding box center [186, 88] width 4 height 4
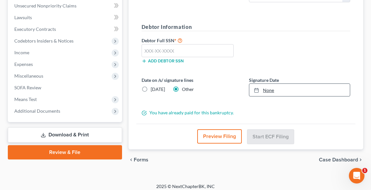
click at [266, 89] on link "None" at bounding box center [299, 90] width 101 height 12
click at [179, 48] on input "text" at bounding box center [188, 50] width 92 height 13
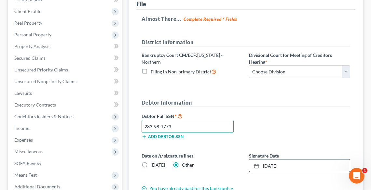
scroll to position [95, 0]
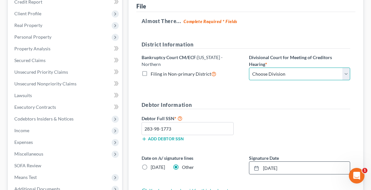
click at [272, 75] on select "Choose Division Akron [GEOGRAPHIC_DATA] [GEOGRAPHIC_DATA] [GEOGRAPHIC_DATA] [GE…" at bounding box center [299, 74] width 101 height 13
click at [249, 68] on select "Choose Division Akron [GEOGRAPHIC_DATA] [GEOGRAPHIC_DATA] [GEOGRAPHIC_DATA] [GE…" at bounding box center [299, 74] width 101 height 13
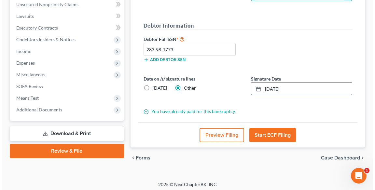
scroll to position [176, 0]
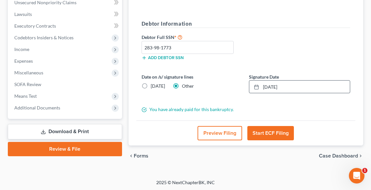
click at [268, 133] on button "Start ECF Filing" at bounding box center [270, 133] width 47 height 14
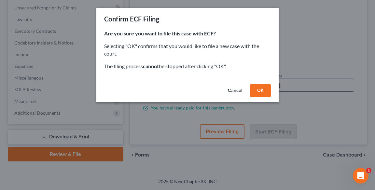
click at [254, 86] on button "OK" at bounding box center [260, 90] width 21 height 13
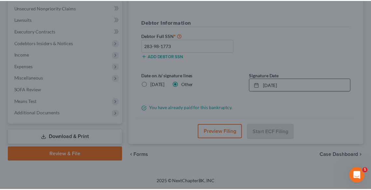
scroll to position [167, 0]
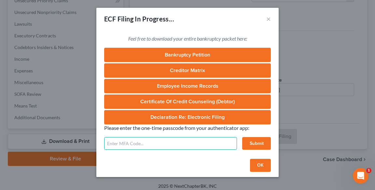
click at [149, 146] on input "text" at bounding box center [170, 143] width 133 height 13
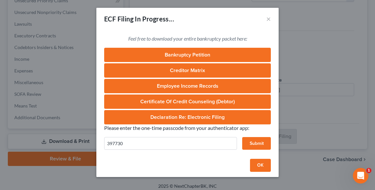
click at [253, 142] on button "Submit" at bounding box center [256, 143] width 29 height 13
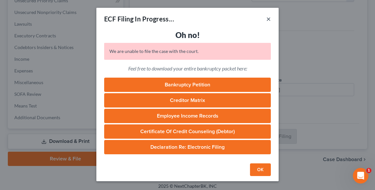
click at [268, 20] on button "×" at bounding box center [268, 19] width 5 height 8
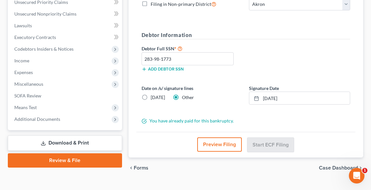
scroll to position [62, 0]
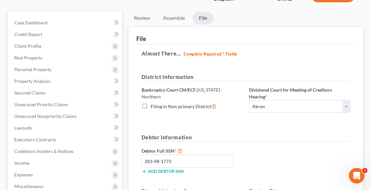
click at [289, 125] on form "District Information Bankruptcy Court CM/ECF: [US_STATE] - Northern Filing in N…" at bounding box center [246, 150] width 209 height 154
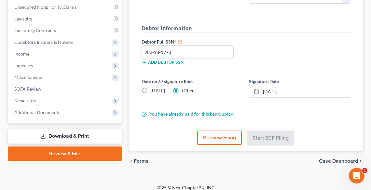
scroll to position [177, 0]
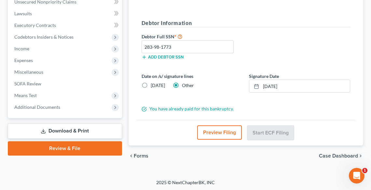
click at [182, 85] on label "Other" at bounding box center [188, 85] width 12 height 7
click at [184, 85] on input "Other" at bounding box center [186, 84] width 4 height 4
click at [242, 135] on div "Preview Filing Start ECF Filing" at bounding box center [245, 133] width 219 height 26
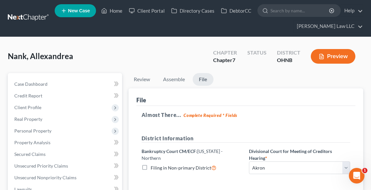
scroll to position [0, 0]
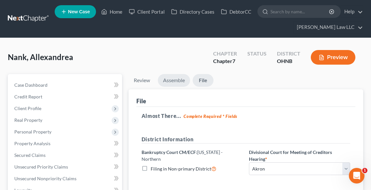
click at [178, 80] on link "Assemble" at bounding box center [174, 80] width 32 height 13
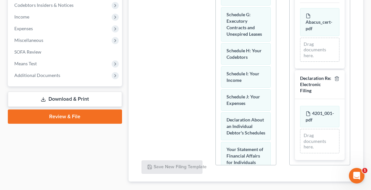
scroll to position [245, 0]
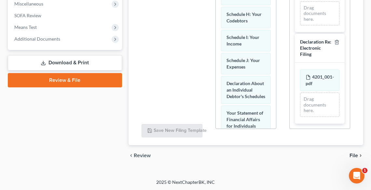
click at [356, 159] on div "chevron_left Review File chevron_right" at bounding box center [246, 155] width 235 height 21
click at [354, 155] on span "File" at bounding box center [353, 155] width 8 height 5
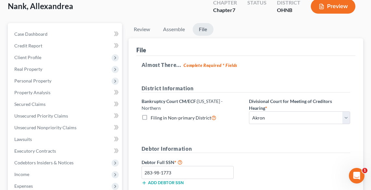
scroll to position [47, 0]
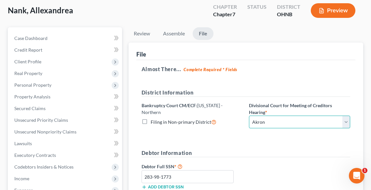
click at [266, 122] on select "Choose Division Akron [GEOGRAPHIC_DATA] [GEOGRAPHIC_DATA] [GEOGRAPHIC_DATA] [GE…" at bounding box center [299, 122] width 101 height 13
click at [249, 116] on select "Choose Division Akron [GEOGRAPHIC_DATA] [GEOGRAPHIC_DATA] [GEOGRAPHIC_DATA] [GE…" at bounding box center [299, 122] width 101 height 13
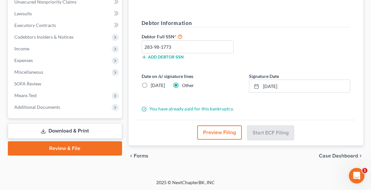
click at [228, 131] on button "Preview Filing" at bounding box center [219, 133] width 45 height 14
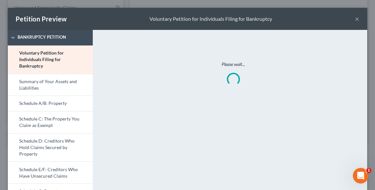
click at [355, 18] on button "×" at bounding box center [357, 19] width 5 height 8
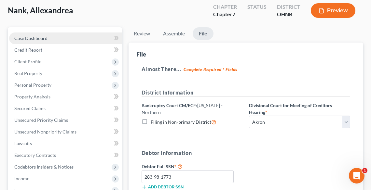
scroll to position [0, 0]
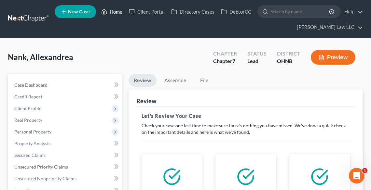
click at [118, 9] on link "Home" at bounding box center [112, 12] width 28 height 12
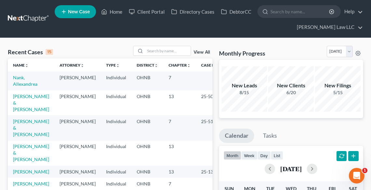
click at [12, 78] on td "Nank, Allexandrea" at bounding box center [31, 81] width 47 height 19
click at [19, 81] on link "Nank, Allexandrea" at bounding box center [25, 81] width 24 height 12
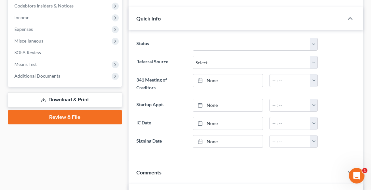
click at [54, 117] on link "Review & File" at bounding box center [65, 117] width 114 height 14
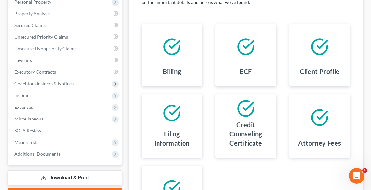
scroll to position [229, 0]
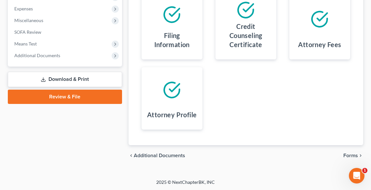
click at [353, 154] on span "Forms" at bounding box center [350, 155] width 15 height 5
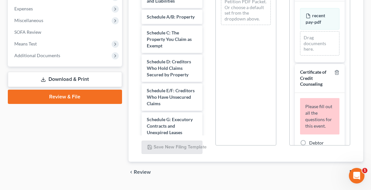
scroll to position [151, 0]
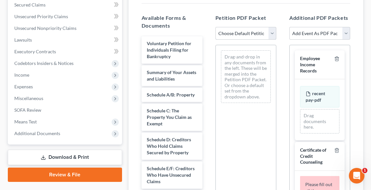
click at [230, 33] on select "Choose Default Petition PDF Packet Complete Bankruptcy Petition (all forms and …" at bounding box center [245, 33] width 61 height 13
select select "0"
click at [215, 27] on select "Choose Default Petition PDF Packet Complete Bankruptcy Petition (all forms and …" at bounding box center [245, 33] width 61 height 13
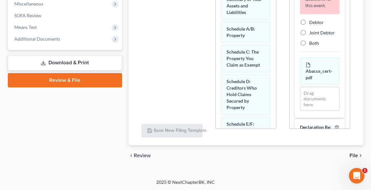
scroll to position [103, 0]
click at [309, 26] on label "Debtor" at bounding box center [316, 23] width 15 height 7
click at [312, 24] on input "Debtor" at bounding box center [314, 22] width 4 height 4
radio input "true"
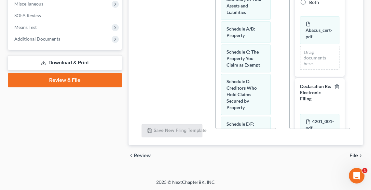
click at [355, 158] on div "chevron_left Review File chevron_right" at bounding box center [246, 155] width 235 height 21
click at [351, 153] on span "File" at bounding box center [353, 155] width 8 height 5
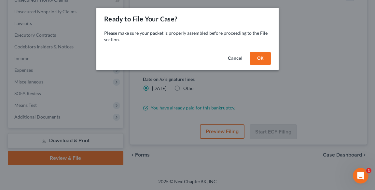
click at [256, 57] on button "OK" at bounding box center [260, 58] width 21 height 13
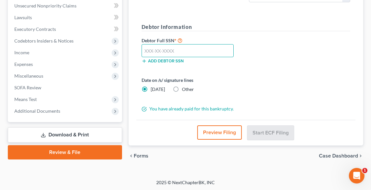
click at [178, 47] on input "text" at bounding box center [188, 50] width 92 height 13
type input "283-98-1773"
click at [182, 90] on label "Other" at bounding box center [188, 89] width 12 height 7
click at [184, 90] on input "Other" at bounding box center [186, 88] width 4 height 4
radio input "true"
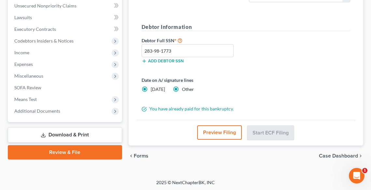
radio input "false"
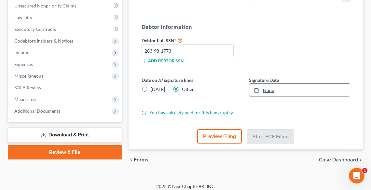
type input "[DATE]"
click at [272, 90] on link "[DATE]" at bounding box center [299, 90] width 101 height 12
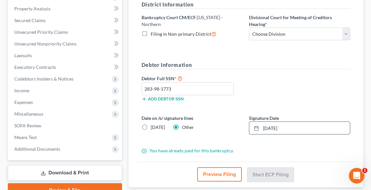
scroll to position [95, 0]
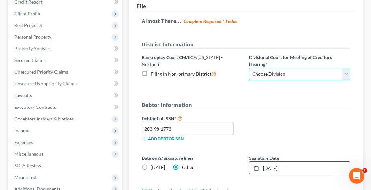
click at [277, 74] on select "Choose Division Akron [GEOGRAPHIC_DATA] [GEOGRAPHIC_DATA] [GEOGRAPHIC_DATA] [GE…" at bounding box center [299, 74] width 101 height 13
select select "0"
click at [249, 68] on select "Choose Division Akron [GEOGRAPHIC_DATA] [GEOGRAPHIC_DATA] [GEOGRAPHIC_DATA] [GE…" at bounding box center [299, 74] width 101 height 13
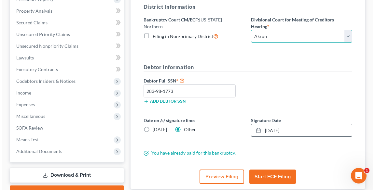
scroll to position [176, 0]
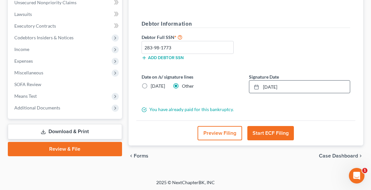
click at [274, 133] on button "Start ECF Filing" at bounding box center [270, 133] width 47 height 14
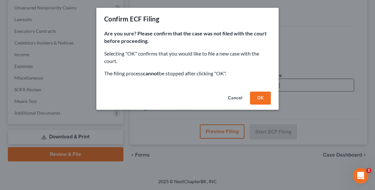
click at [256, 96] on button "OK" at bounding box center [260, 98] width 21 height 13
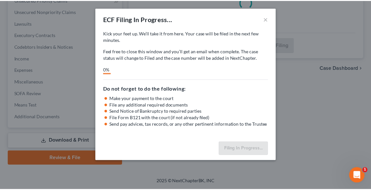
scroll to position [167, 0]
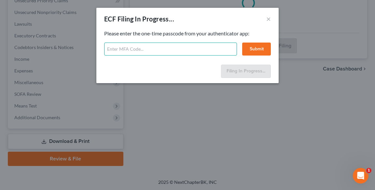
click at [211, 51] on input "text" at bounding box center [170, 49] width 133 height 13
click at [183, 48] on input "text" at bounding box center [170, 49] width 133 height 13
type input "265953"
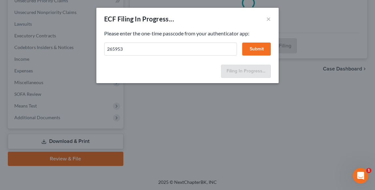
click at [252, 49] on button "Submit" at bounding box center [256, 49] width 29 height 13
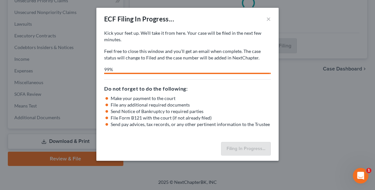
select select "0"
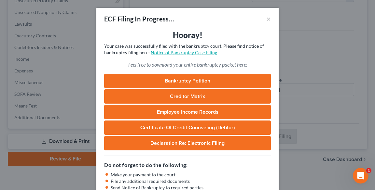
click at [173, 52] on link "Notice of Bankruptcy Case Filing" at bounding box center [184, 53] width 66 height 6
click at [266, 16] on button "×" at bounding box center [268, 19] width 5 height 8
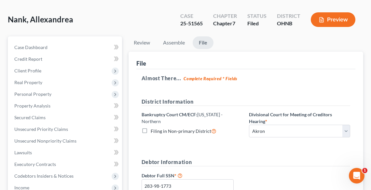
scroll to position [0, 0]
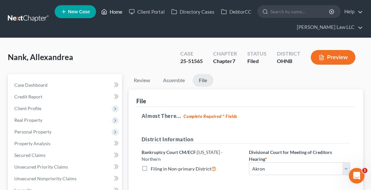
click at [108, 14] on link "Home" at bounding box center [112, 12] width 28 height 12
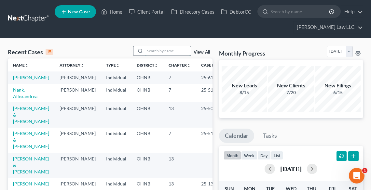
click at [157, 51] on input "search" at bounding box center [168, 50] width 46 height 9
click at [21, 158] on link "[PERSON_NAME] & [PERSON_NAME]" at bounding box center [31, 165] width 36 height 19
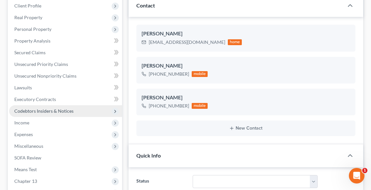
scroll to position [104, 0]
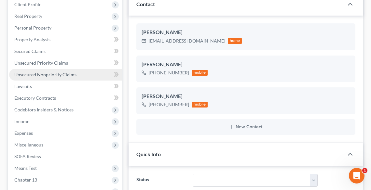
click at [34, 79] on link "Unsecured Nonpriority Claims" at bounding box center [65, 75] width 113 height 12
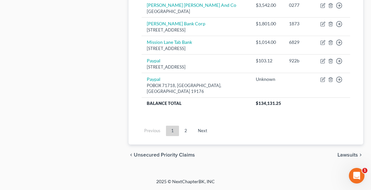
click at [186, 129] on link "2" at bounding box center [185, 131] width 13 height 10
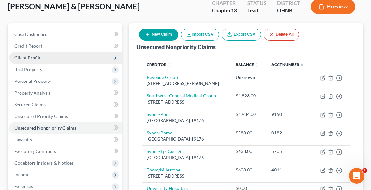
scroll to position [48, 0]
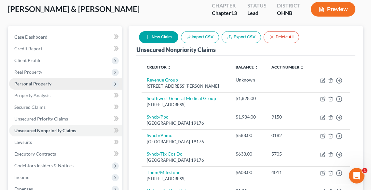
click at [36, 79] on span "Personal Property" at bounding box center [65, 84] width 113 height 12
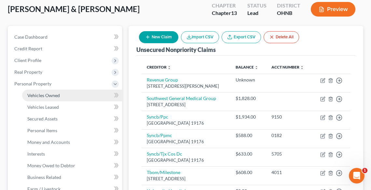
click at [41, 95] on span "Vehicles Owned" at bounding box center [43, 96] width 33 height 6
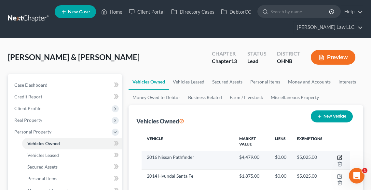
click at [341, 156] on icon "button" at bounding box center [340, 157] width 3 height 3
select select "0"
select select "10"
select select "3"
select select "2"
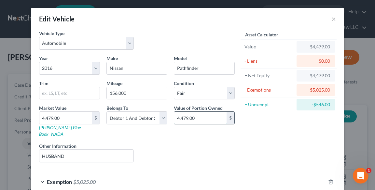
click at [187, 117] on input "4,479.00" at bounding box center [200, 118] width 52 height 12
click at [233, 143] on div "Liens Select" at bounding box center [187, 153] width 101 height 20
click at [332, 19] on button "×" at bounding box center [333, 19] width 5 height 8
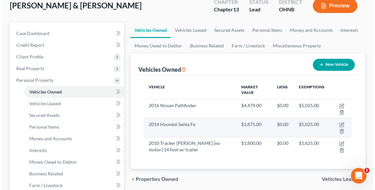
scroll to position [52, 0]
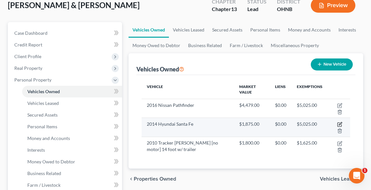
click at [339, 124] on icon "button" at bounding box center [340, 124] width 3 height 3
select select "0"
select select "12"
select select "3"
select select "2"
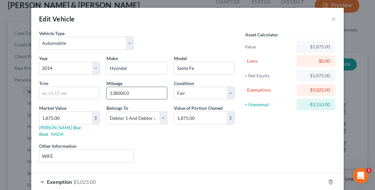
click at [124, 91] on input "138000.0" at bounding box center [137, 93] width 60 height 12
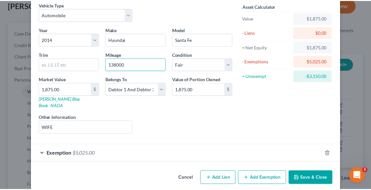
scroll to position [29, 0]
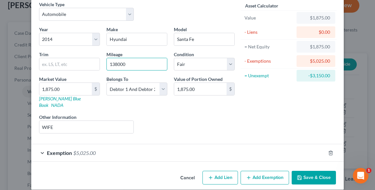
type input "138000"
click at [315, 173] on button "Save & Close" at bounding box center [314, 178] width 44 height 14
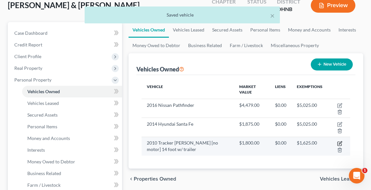
click at [339, 144] on icon "button" at bounding box center [340, 143] width 3 height 3
select select "0"
select select "16"
select select "4"
select select "2"
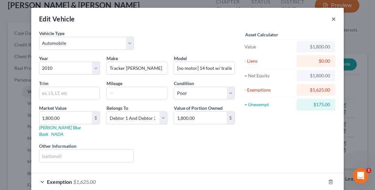
click at [331, 17] on button "×" at bounding box center [333, 19] width 5 height 8
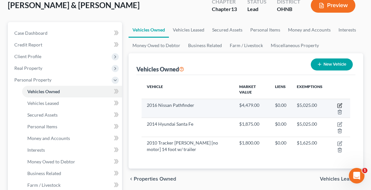
click at [340, 105] on icon "button" at bounding box center [340, 104] width 3 height 3
select select "0"
select select "10"
select select "3"
select select "2"
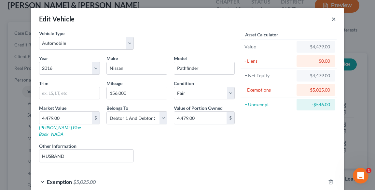
click at [331, 19] on button "×" at bounding box center [333, 19] width 5 height 8
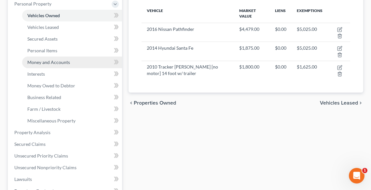
scroll to position [130, 0]
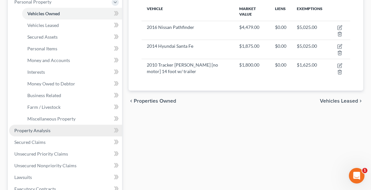
click at [42, 133] on span "Property Analysis" at bounding box center [32, 131] width 36 height 6
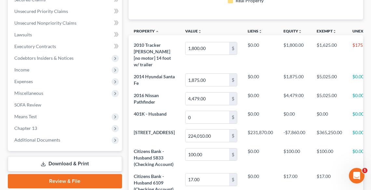
scroll to position [156, 0]
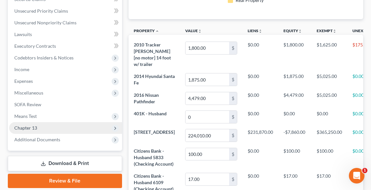
click at [45, 128] on span "Chapter 13" at bounding box center [65, 128] width 113 height 12
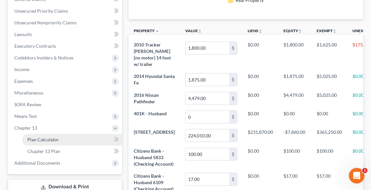
click at [48, 137] on span "Plan Calculator" at bounding box center [43, 140] width 32 height 6
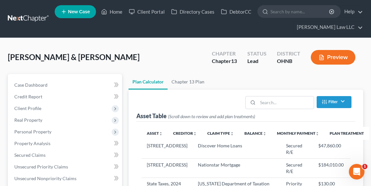
scroll to position [130, 0]
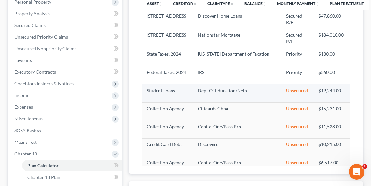
select select "59"
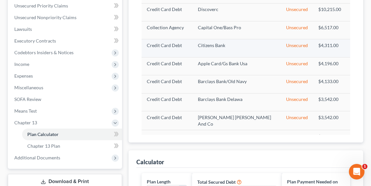
scroll to position [114, 0]
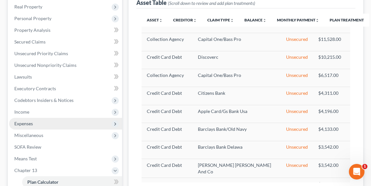
click at [27, 121] on span "Expenses" at bounding box center [23, 124] width 19 height 6
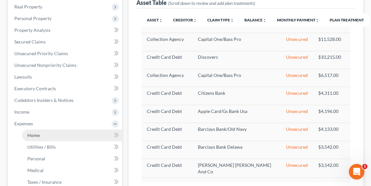
click at [39, 135] on span "Home" at bounding box center [33, 136] width 12 height 6
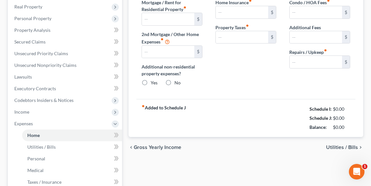
type input "1,402.00"
type input "515.00"
radio input "true"
type input "0.00"
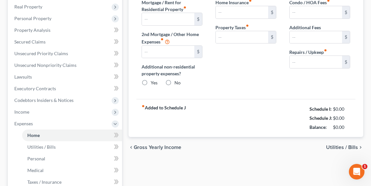
type input "0.00"
type input "195.00"
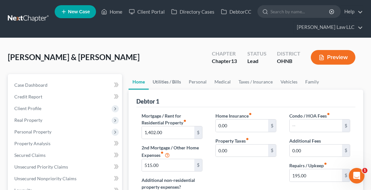
click at [163, 81] on link "Utilities / Bills" at bounding box center [167, 82] width 36 height 16
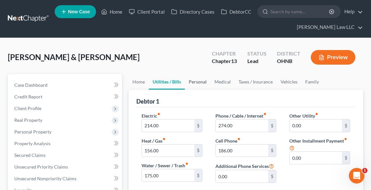
click at [198, 83] on link "Personal" at bounding box center [198, 82] width 26 height 16
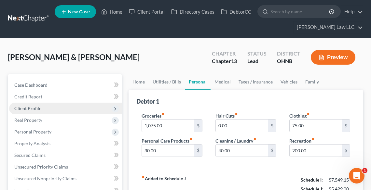
click at [27, 108] on span "Client Profile" at bounding box center [27, 109] width 27 height 6
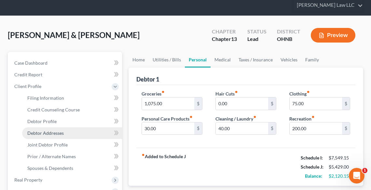
scroll to position [52, 0]
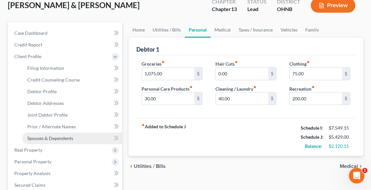
click at [42, 138] on span "Spouses & Dependents" at bounding box center [50, 139] width 46 height 6
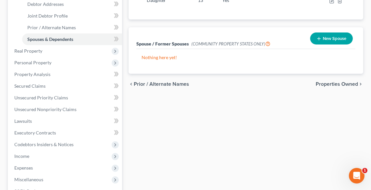
scroll to position [208, 0]
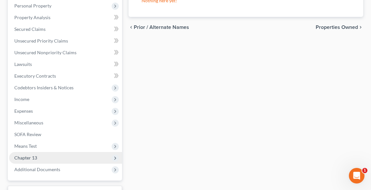
click at [19, 159] on span "Chapter 13" at bounding box center [25, 158] width 23 height 6
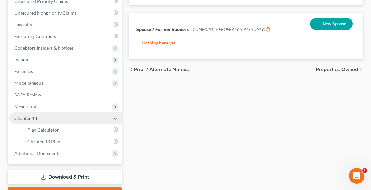
scroll to position [202, 0]
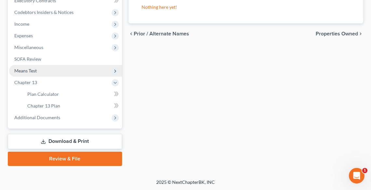
click at [31, 70] on span "Means Test" at bounding box center [25, 71] width 22 height 6
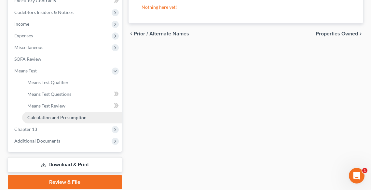
click at [44, 116] on span "Calculation and Presumption" at bounding box center [56, 118] width 59 height 6
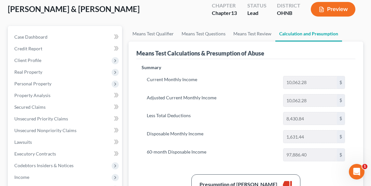
scroll to position [104, 0]
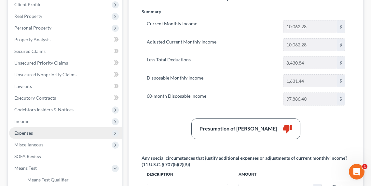
click at [28, 134] on span "Expenses" at bounding box center [23, 133] width 19 height 6
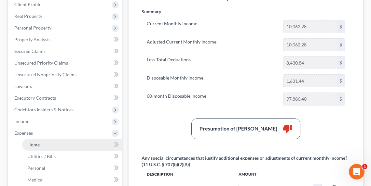
click at [37, 143] on span "Home" at bounding box center [33, 145] width 12 height 6
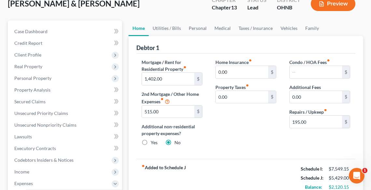
scroll to position [26, 0]
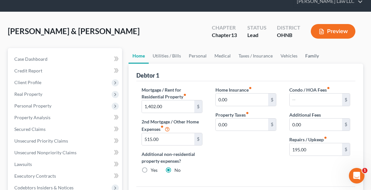
click at [308, 57] on link "Family" at bounding box center [311, 56] width 21 height 16
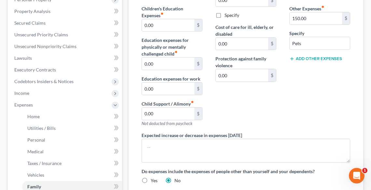
scroll to position [104, 0]
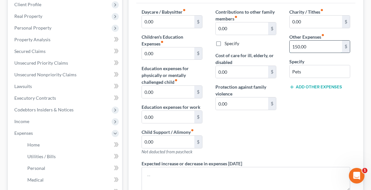
click at [317, 45] on input "150.00" at bounding box center [316, 47] width 52 height 12
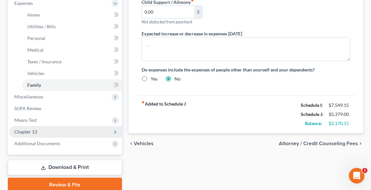
type input "100.00"
click at [21, 128] on span "Chapter 13" at bounding box center [65, 132] width 113 height 12
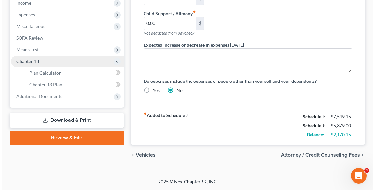
scroll to position [221, 0]
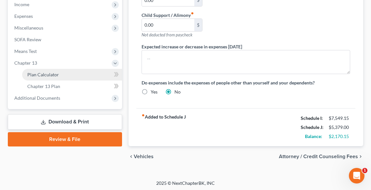
click at [41, 74] on span "Plan Calculator" at bounding box center [43, 75] width 32 height 6
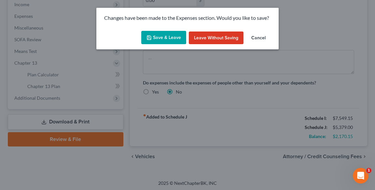
click at [162, 34] on button "Save & Leave" at bounding box center [163, 38] width 45 height 14
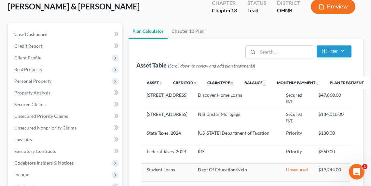
scroll to position [130, 0]
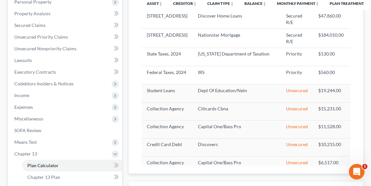
select select "59"
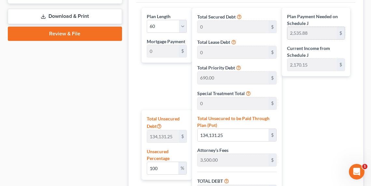
scroll to position [390, 0]
